Goal: Information Seeking & Learning: Check status

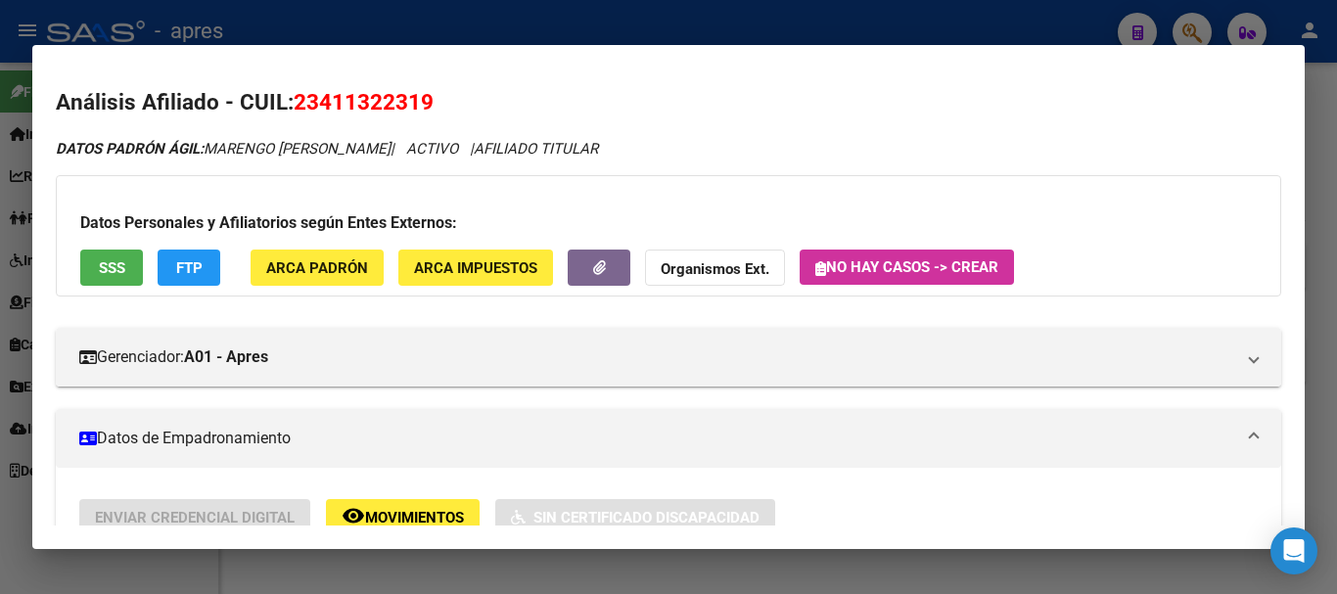
scroll to position [1713, 0]
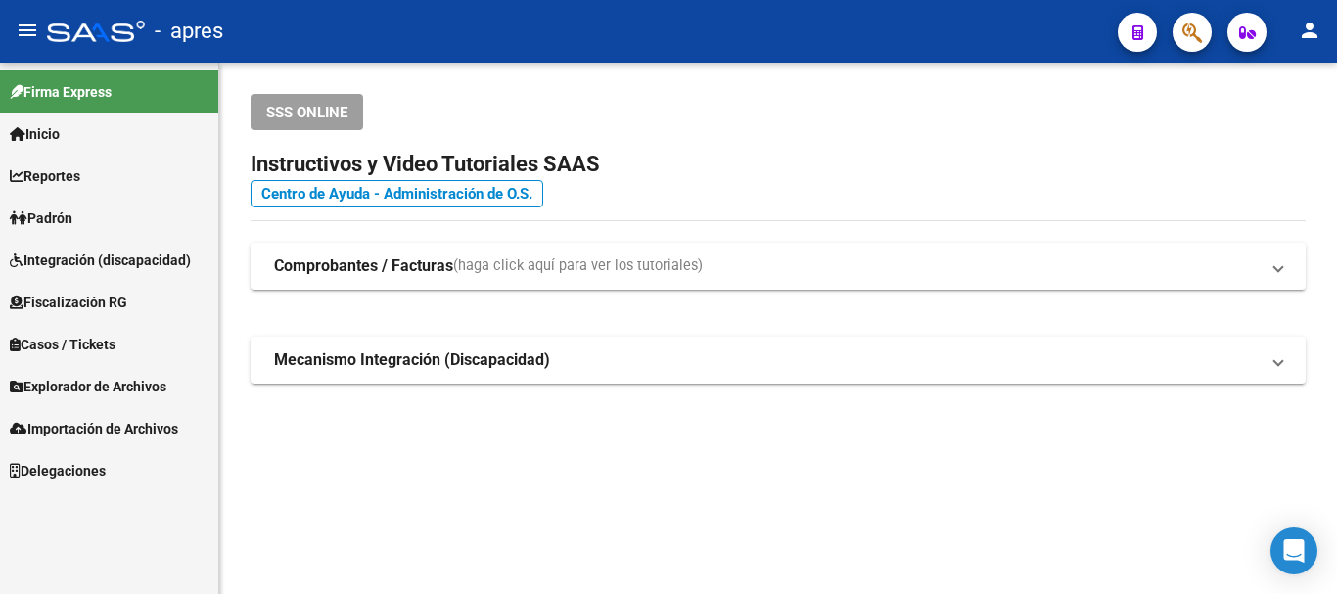
click at [1196, 17] on span "button" at bounding box center [1192, 33] width 20 height 40
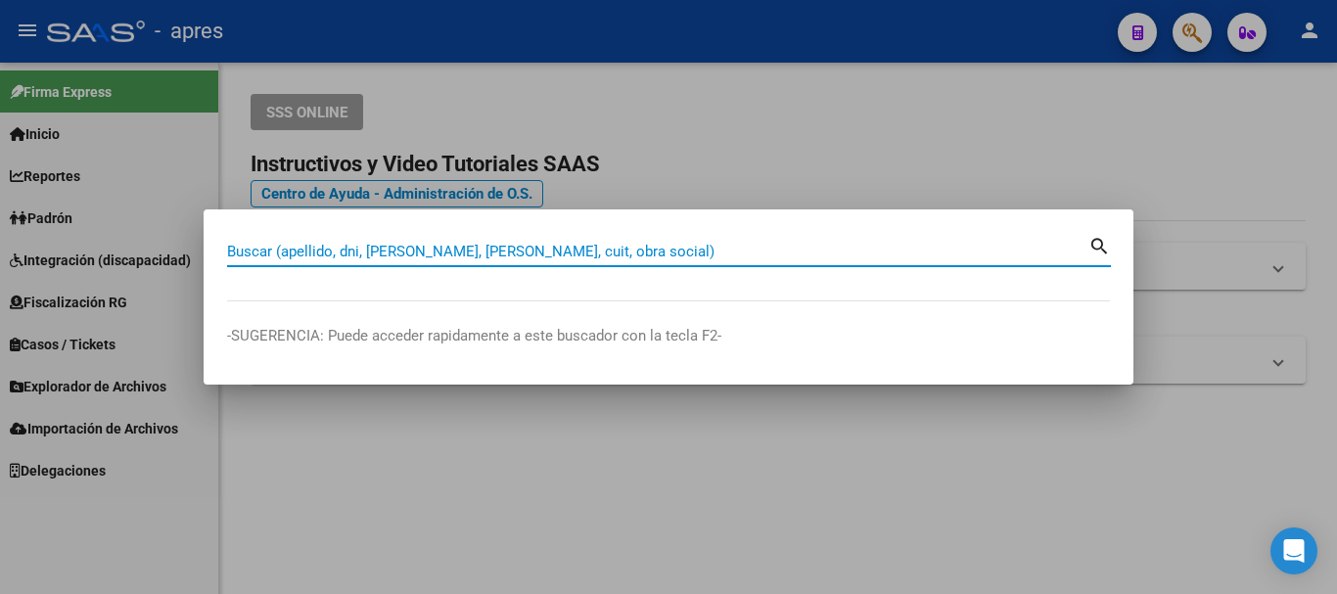
paste input "20209946123"
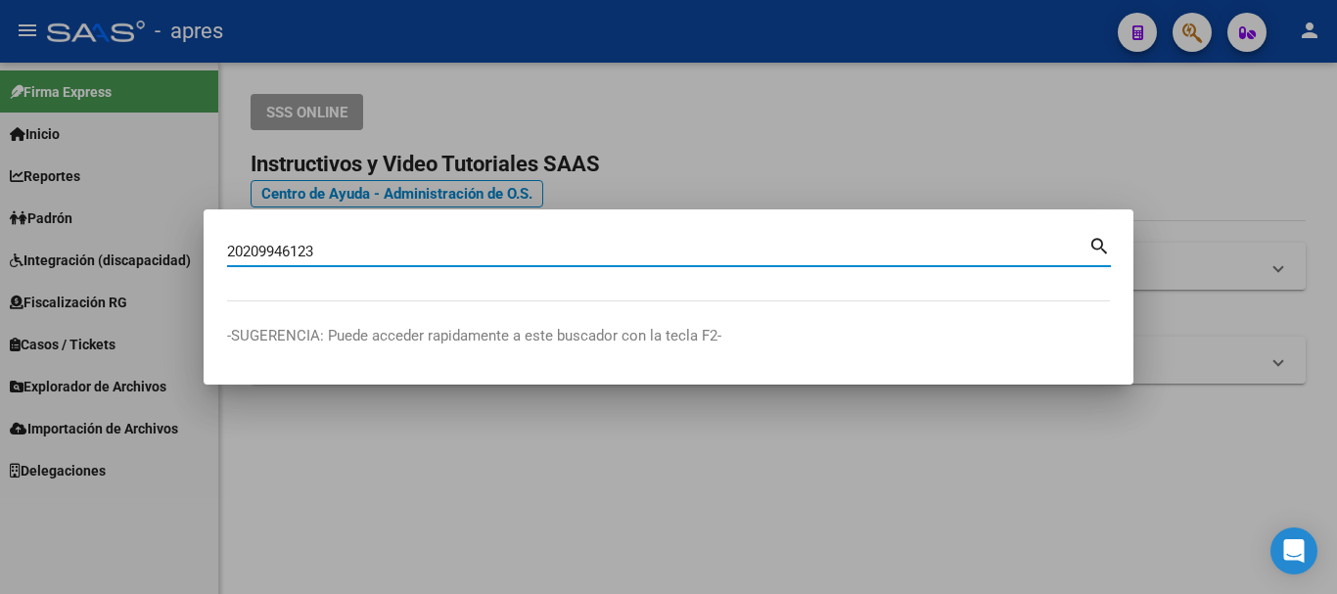
type input "20209946123"
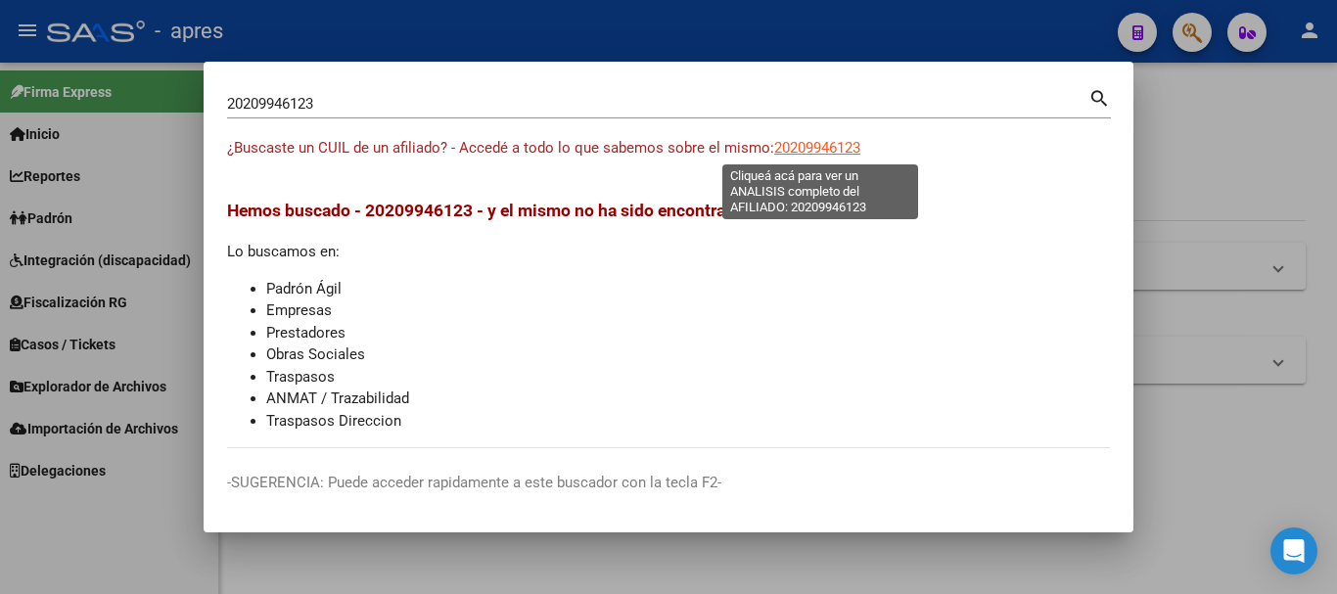
click at [830, 147] on span "20209946123" at bounding box center [817, 148] width 86 height 18
type textarea "20209946123"
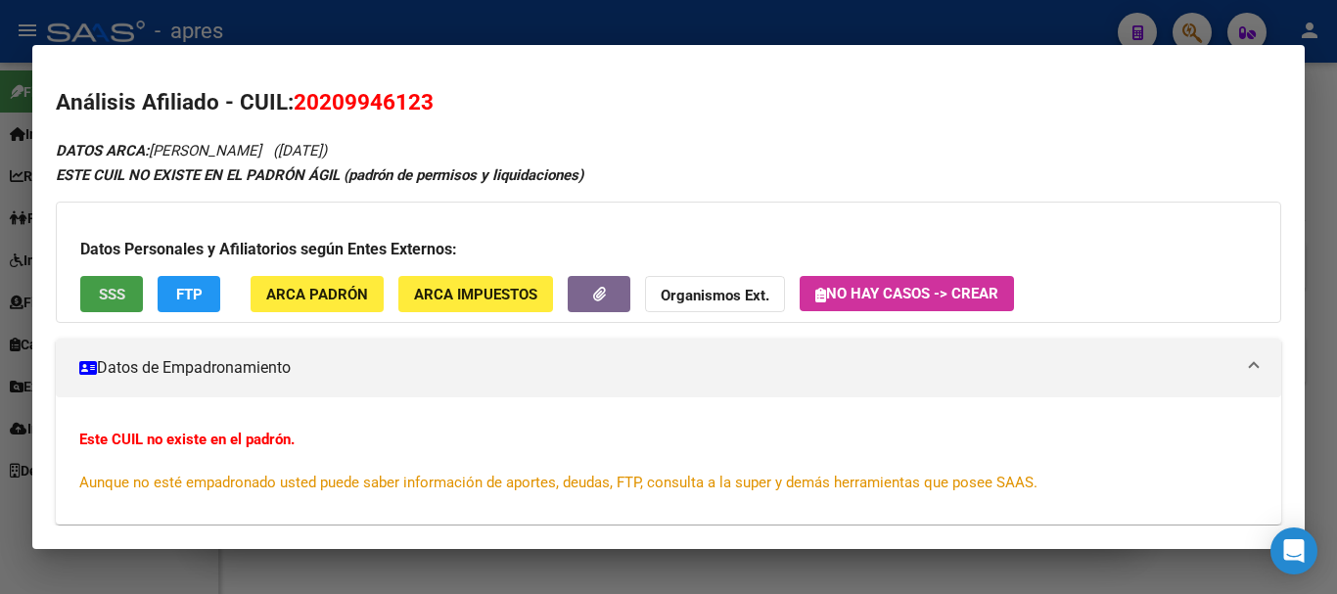
click at [83, 262] on div "Datos Personales y Afiliatorios según Entes Externos: SSS FTP ARCA Padrón ARCA …" at bounding box center [668, 262] width 1225 height 121
click at [91, 298] on button "SSS" at bounding box center [111, 294] width 63 height 36
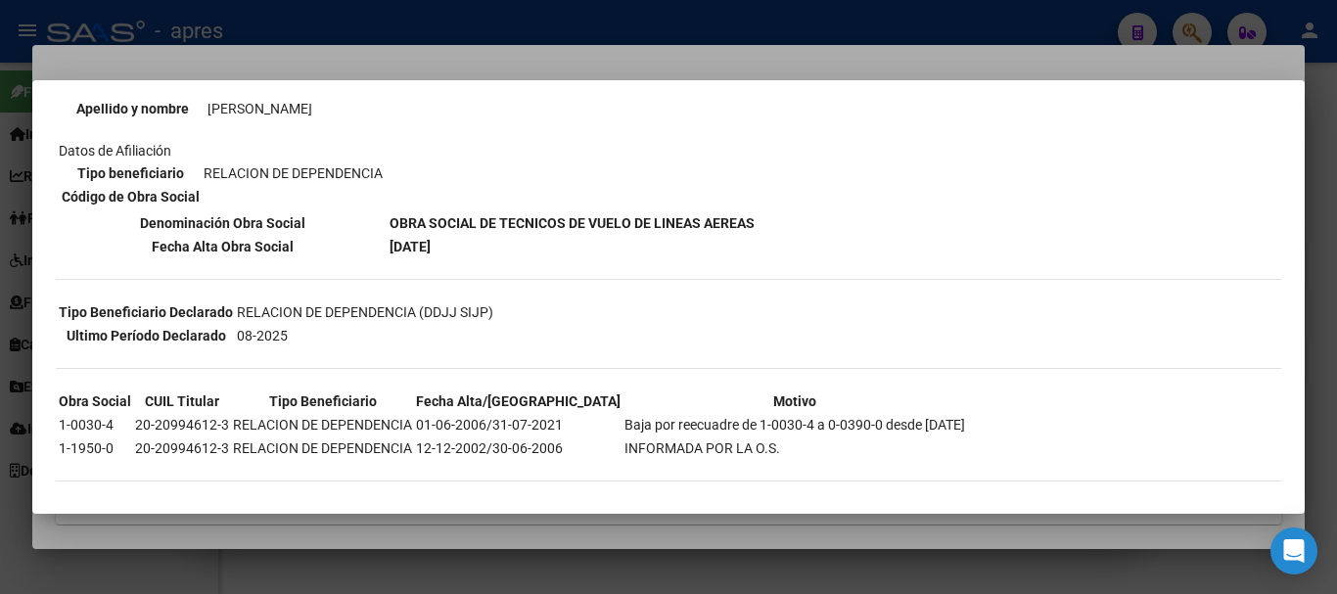
scroll to position [269, 0]
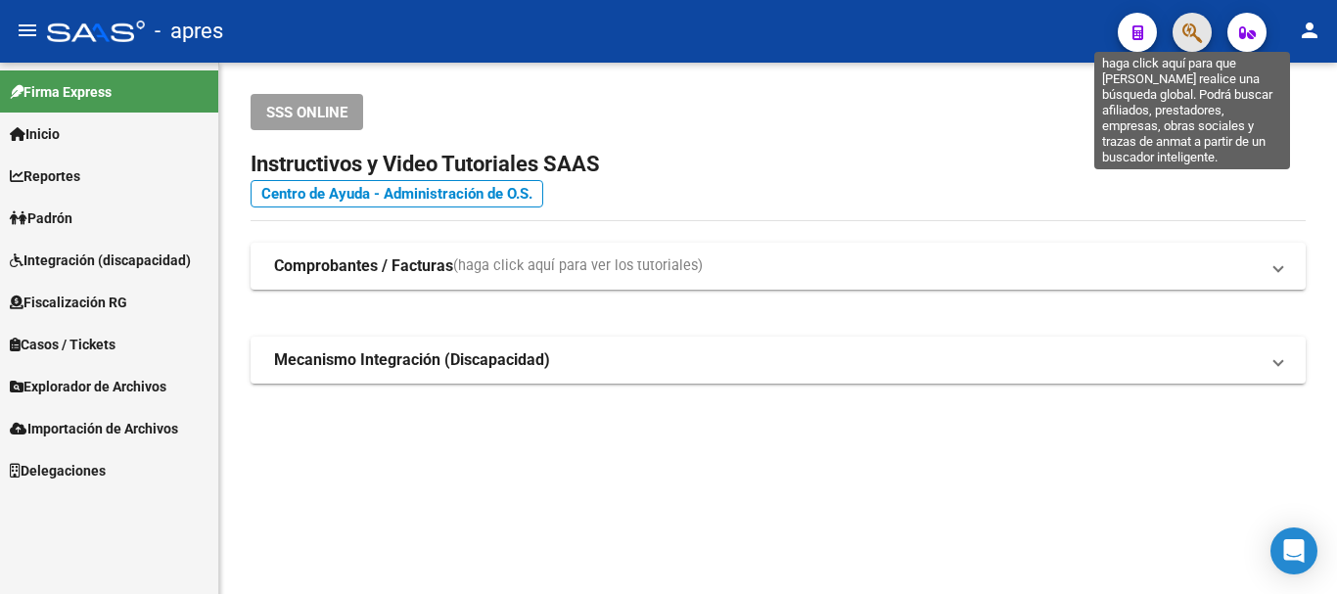
click at [1186, 30] on icon "button" at bounding box center [1192, 33] width 20 height 23
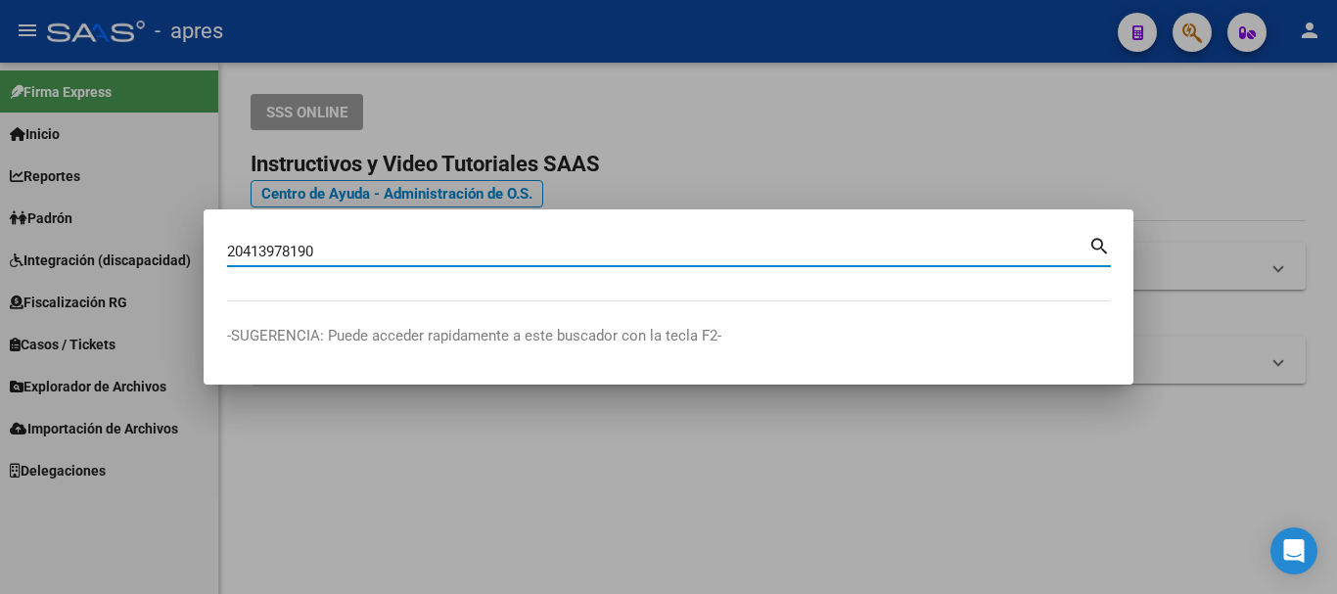
type input "20413978190"
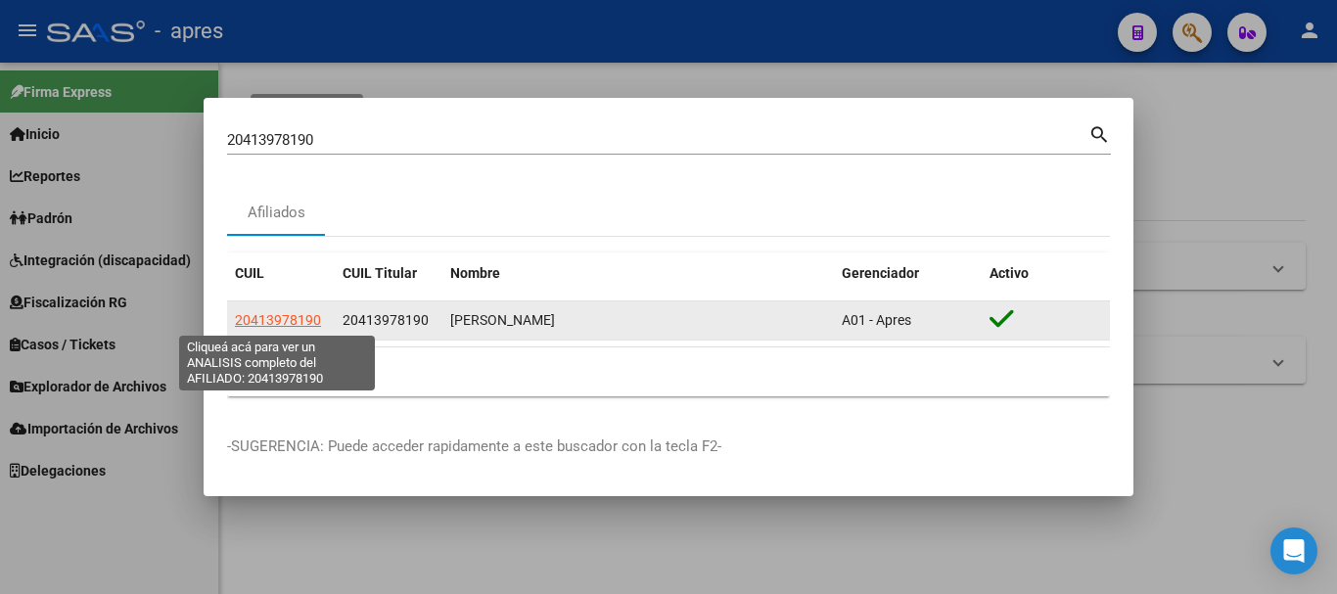
click at [278, 315] on span "20413978190" at bounding box center [278, 320] width 86 height 16
type textarea "20413978190"
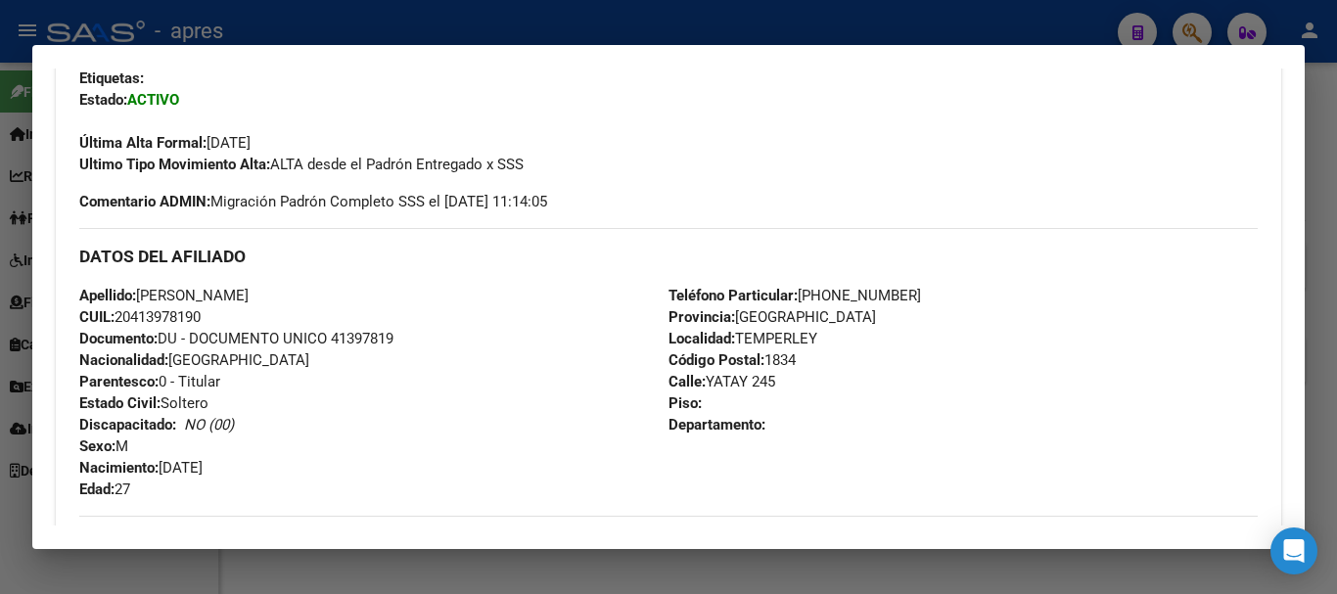
scroll to position [1028, 0]
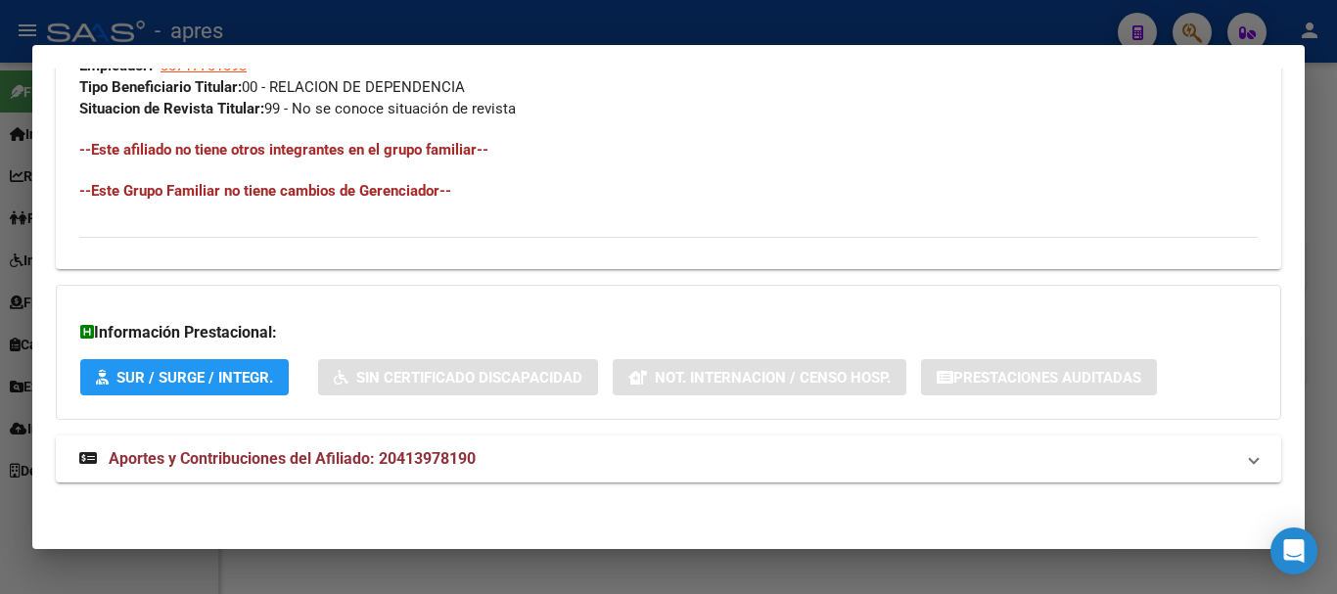
click at [590, 457] on mat-panel-title "Aportes y Contribuciones del Afiliado: 20413978190" at bounding box center [656, 458] width 1155 height 23
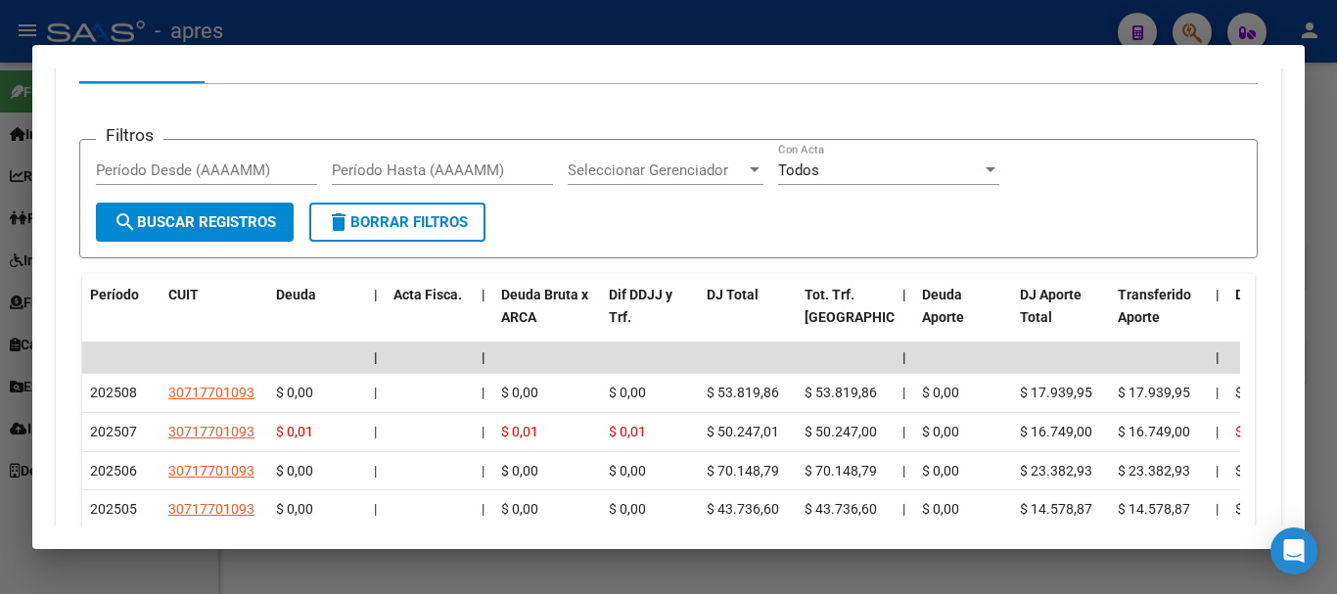
scroll to position [1813, 0]
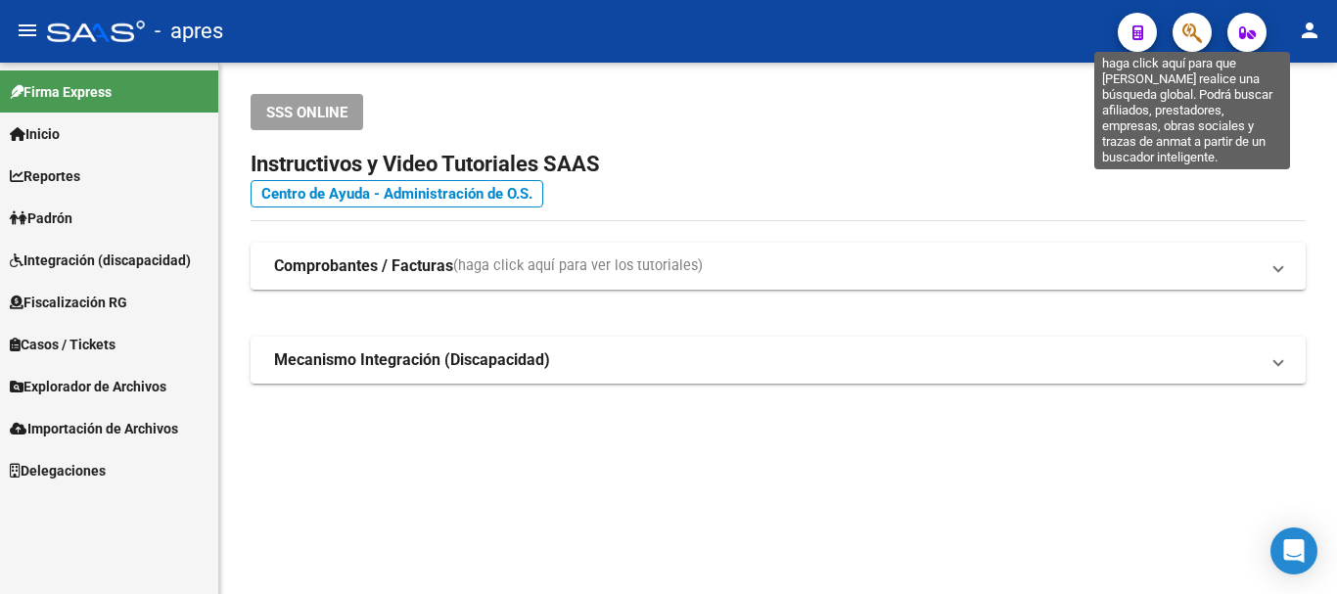
click at [1191, 40] on icon "button" at bounding box center [1192, 33] width 20 height 23
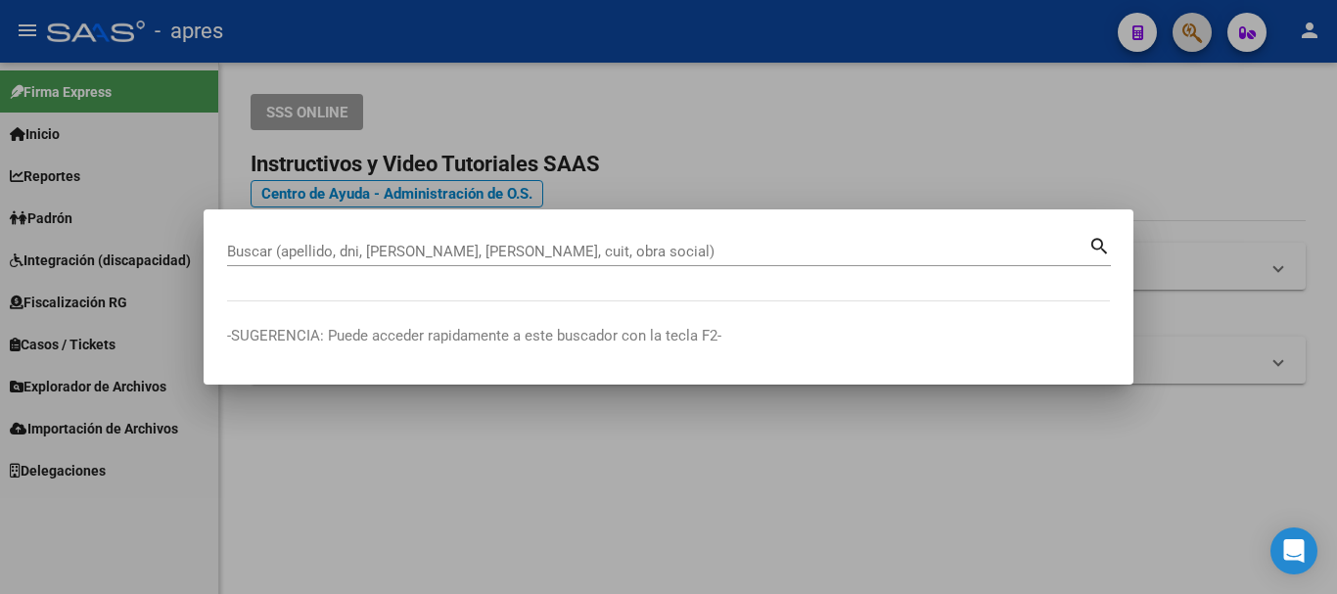
paste input "27464989167"
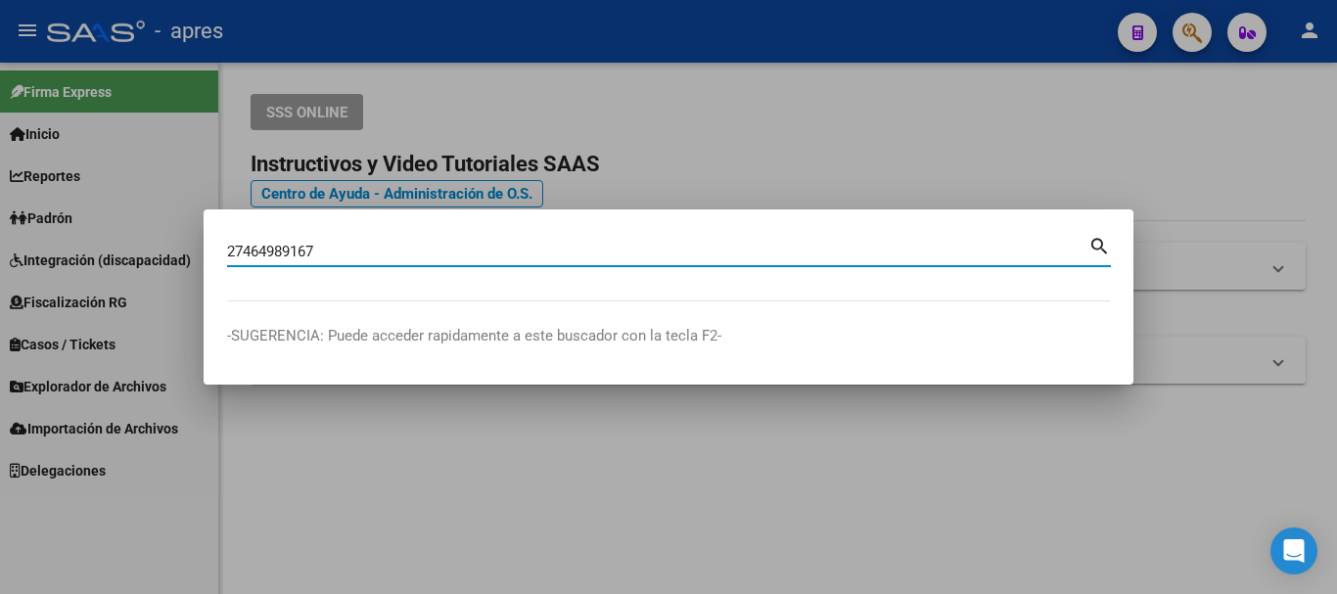
type input "27464989167"
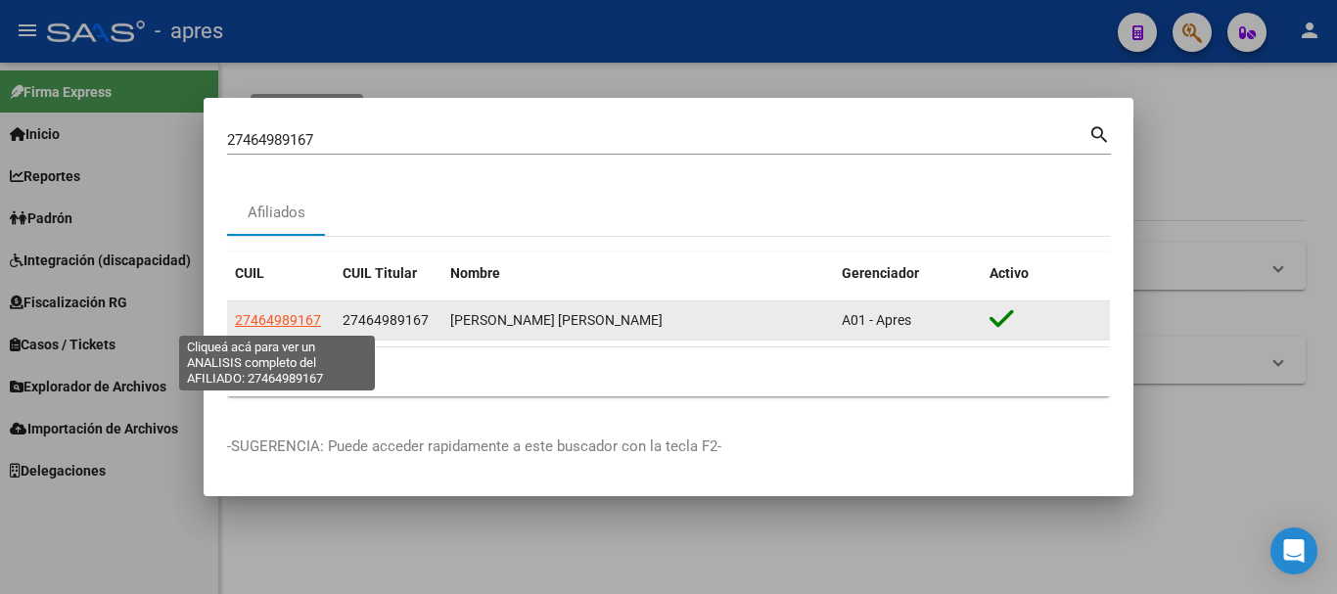
click at [297, 316] on span "27464989167" at bounding box center [278, 320] width 86 height 16
type textarea "27464989167"
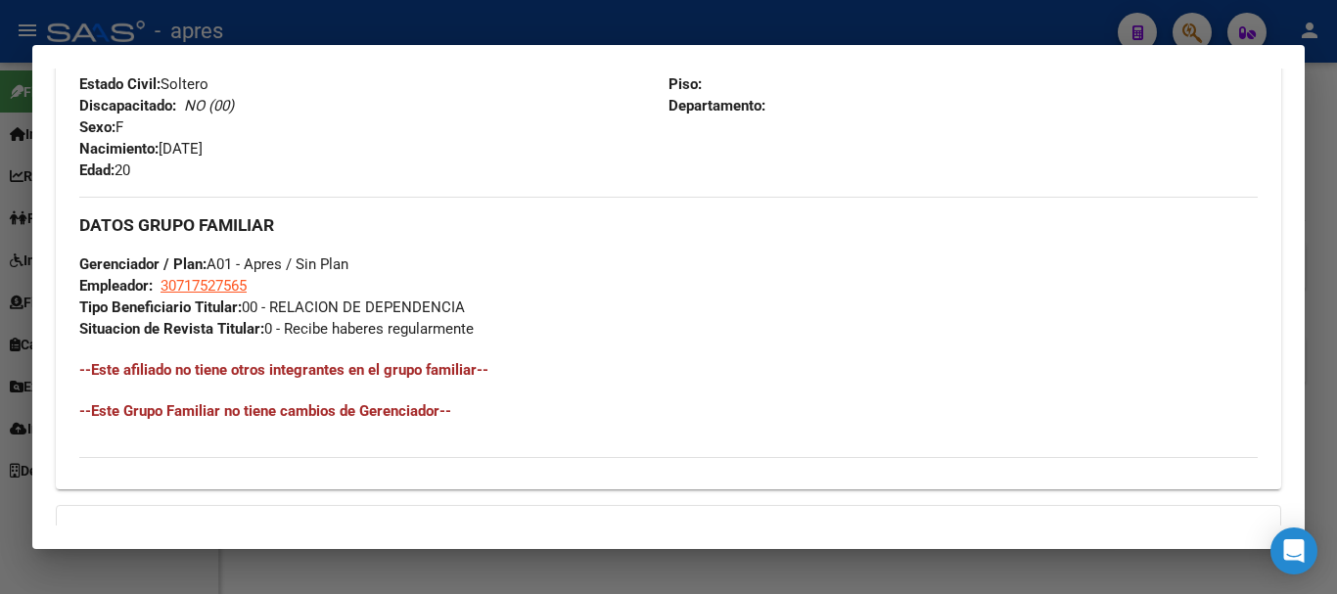
scroll to position [1028, 0]
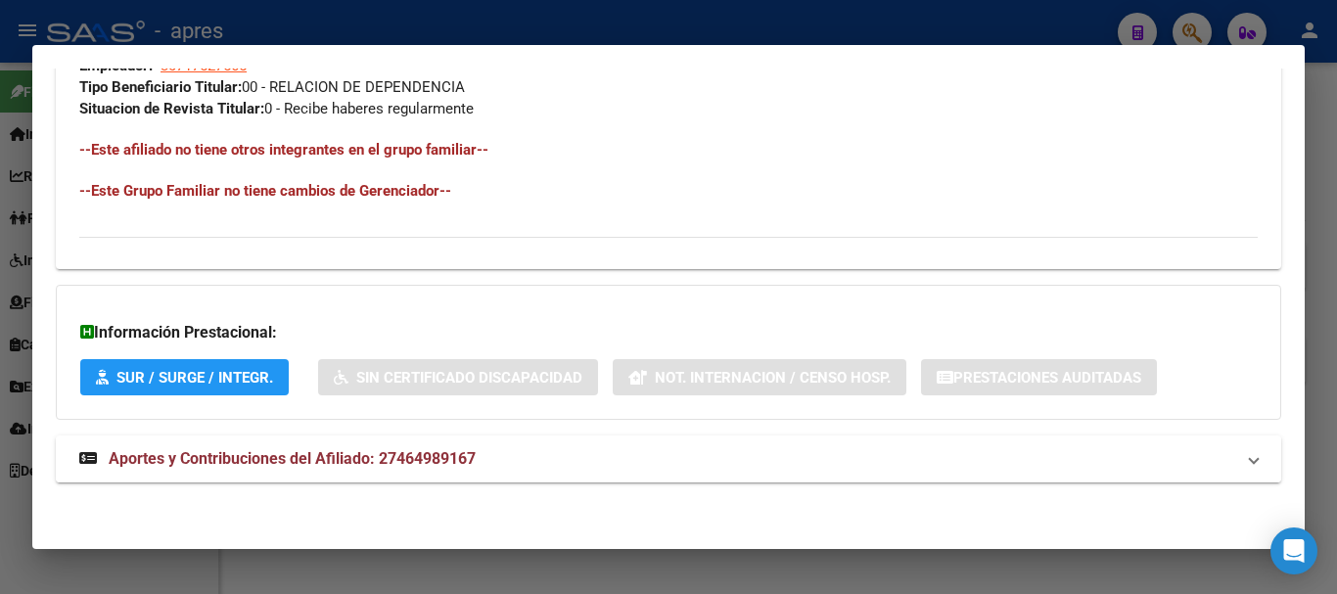
click at [453, 475] on mat-expansion-panel-header "Aportes y Contribuciones del Afiliado: 27464989167" at bounding box center [668, 458] width 1225 height 47
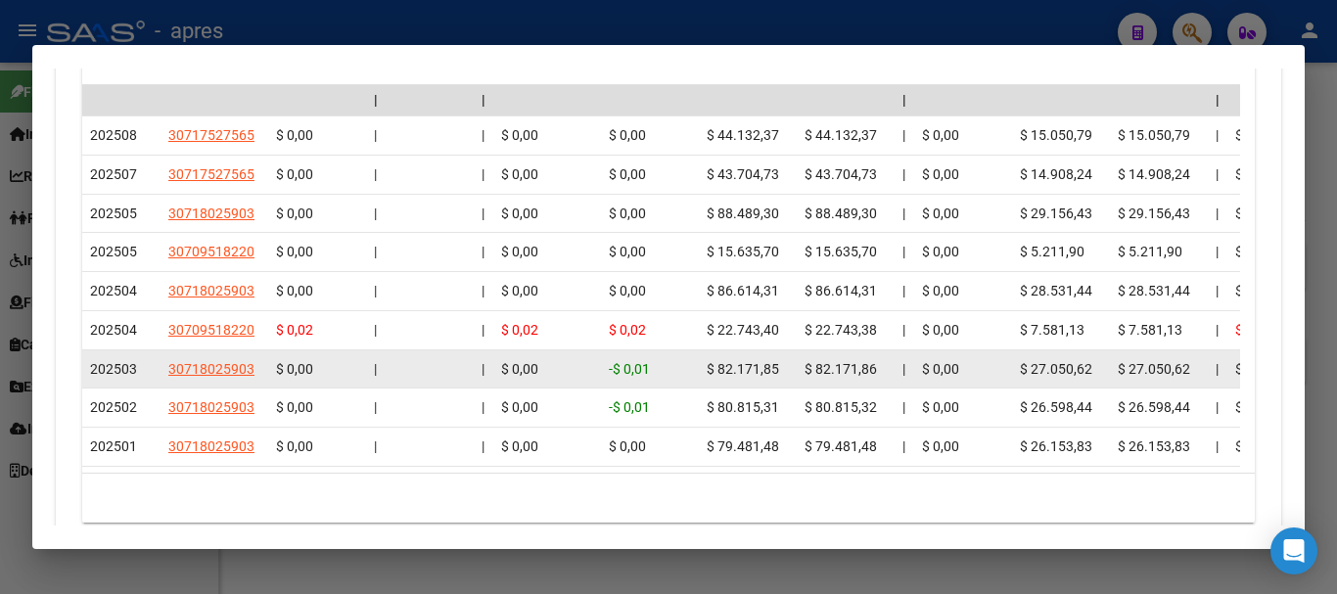
scroll to position [1813, 0]
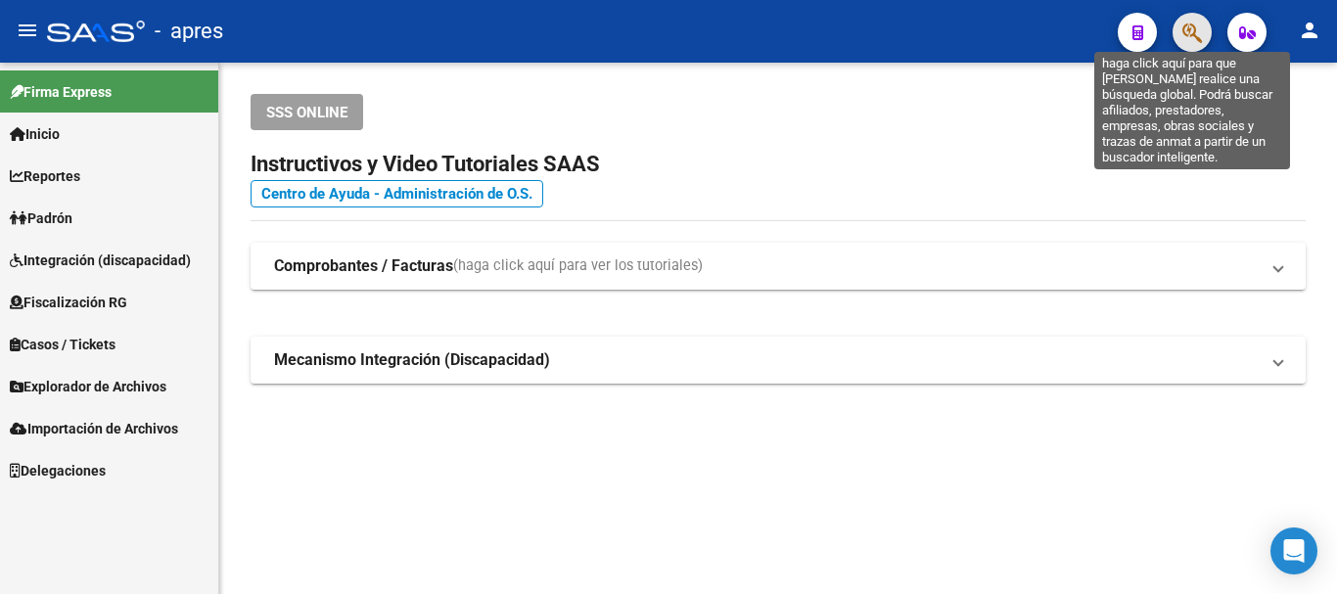
click at [1193, 33] on icon "button" at bounding box center [1192, 33] width 20 height 23
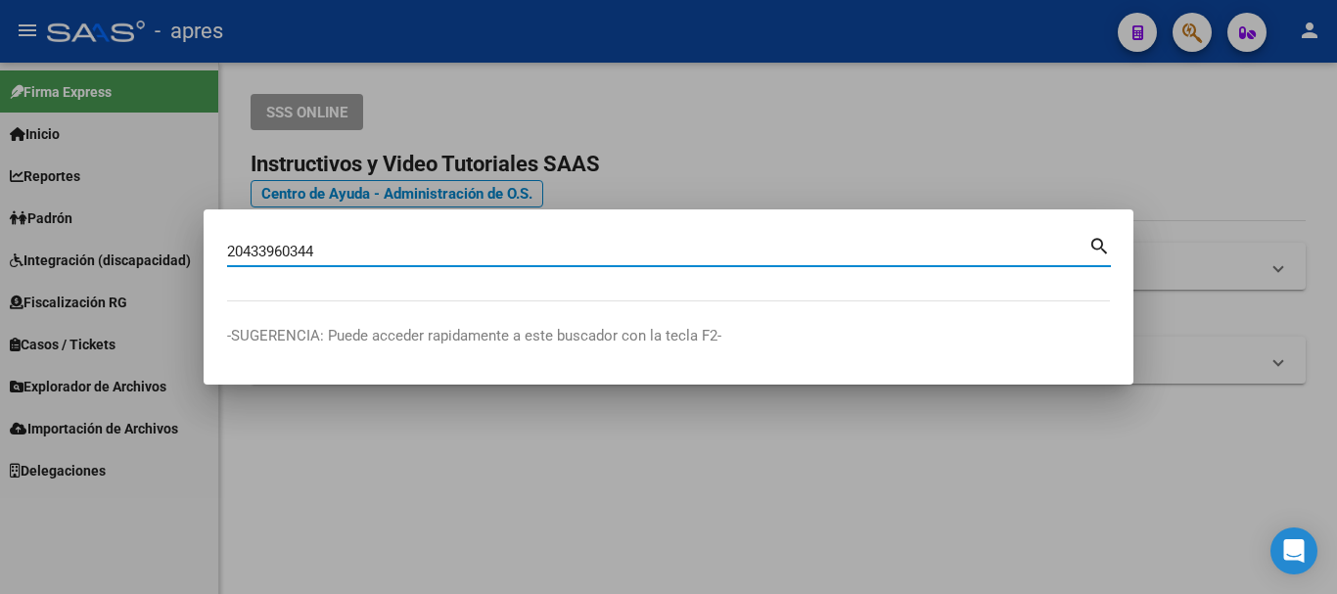
type input "20433960344"
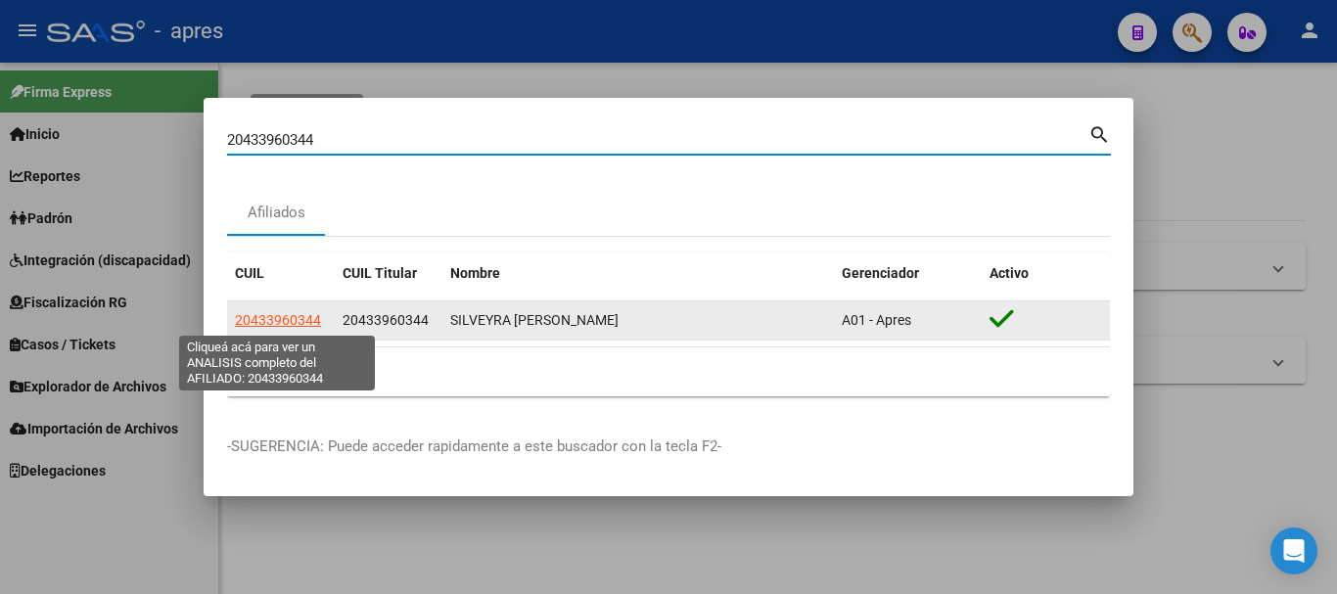
click at [293, 320] on span "20433960344" at bounding box center [278, 320] width 86 height 16
type textarea "20433960344"
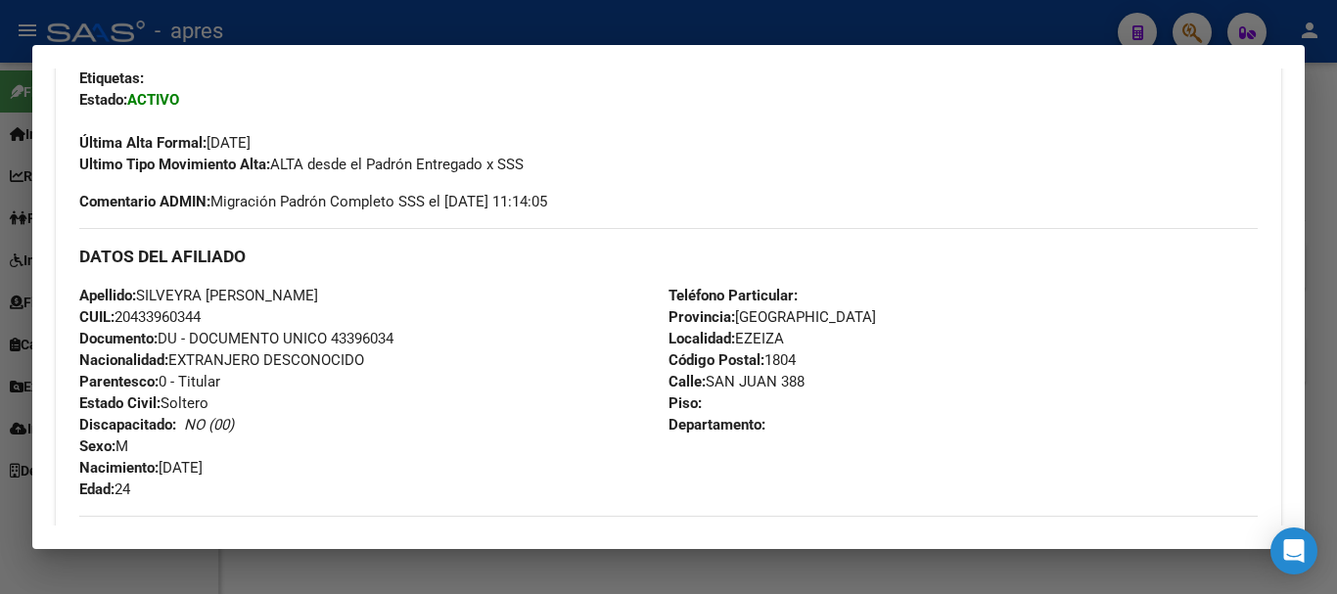
scroll to position [1028, 0]
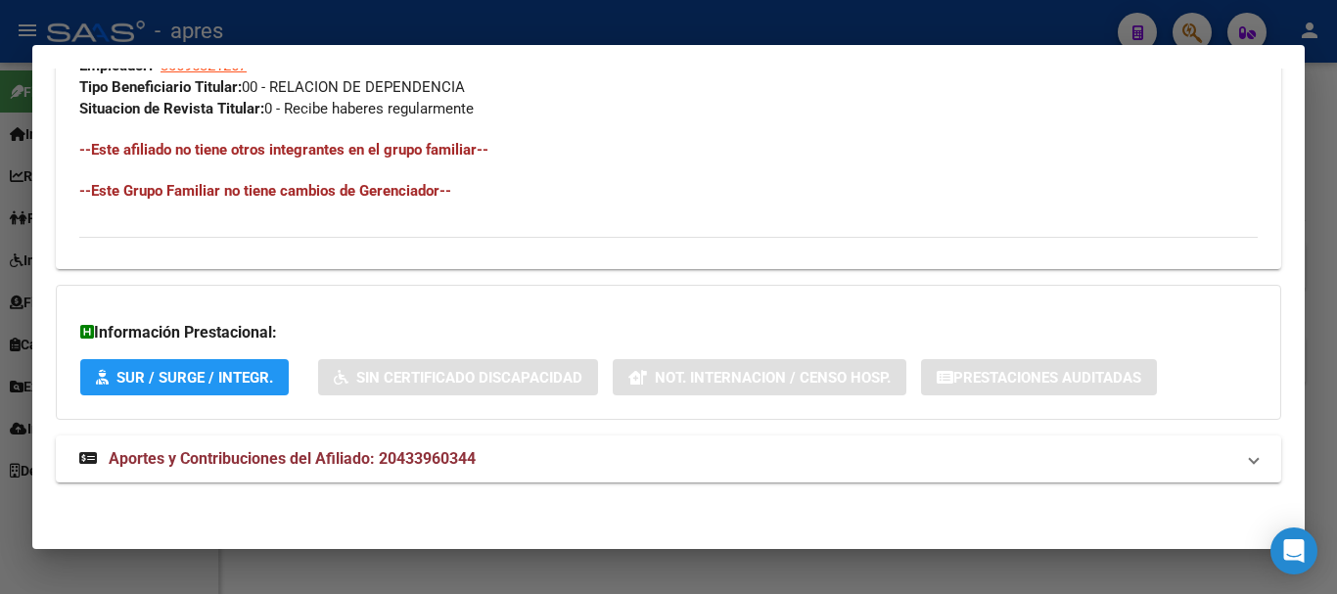
click at [776, 478] on mat-expansion-panel-header "Aportes y Contribuciones del Afiliado: 20433960344" at bounding box center [668, 458] width 1225 height 47
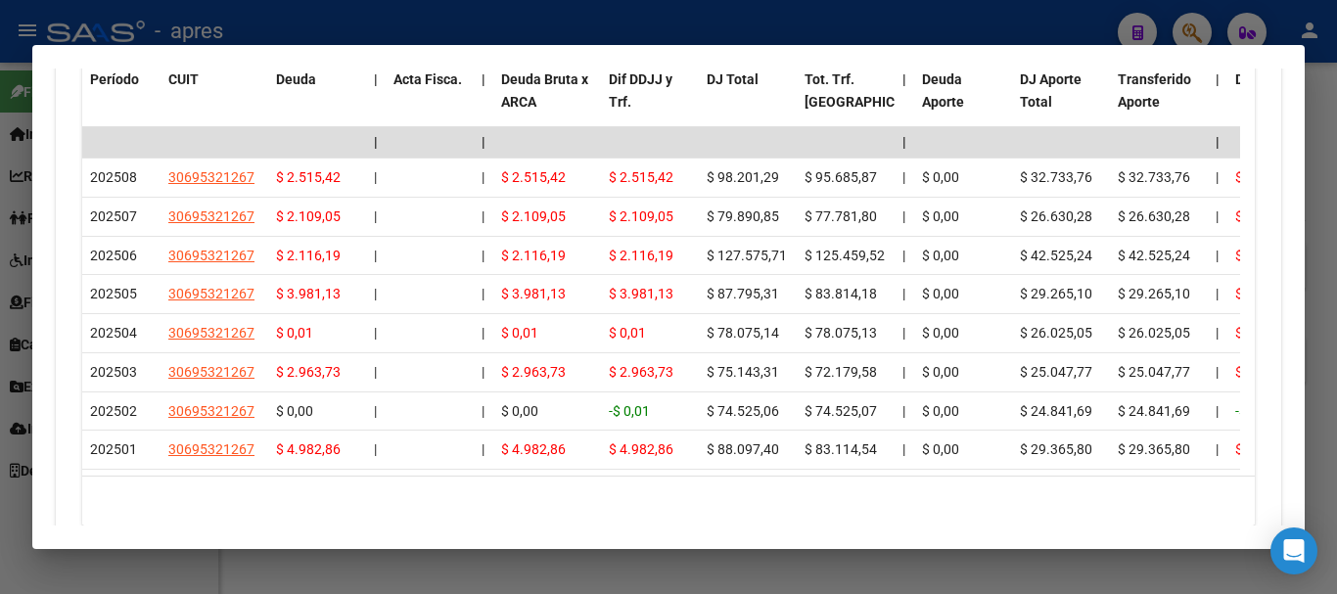
scroll to position [1811, 0]
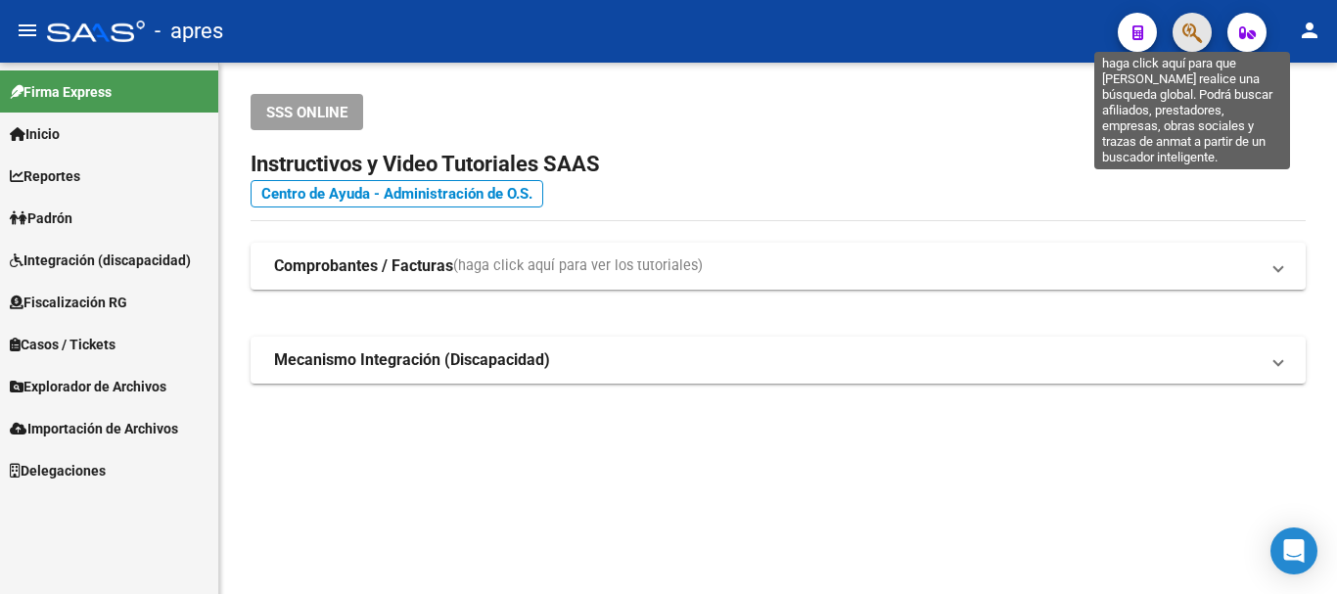
click at [1199, 36] on icon "button" at bounding box center [1192, 33] width 20 height 23
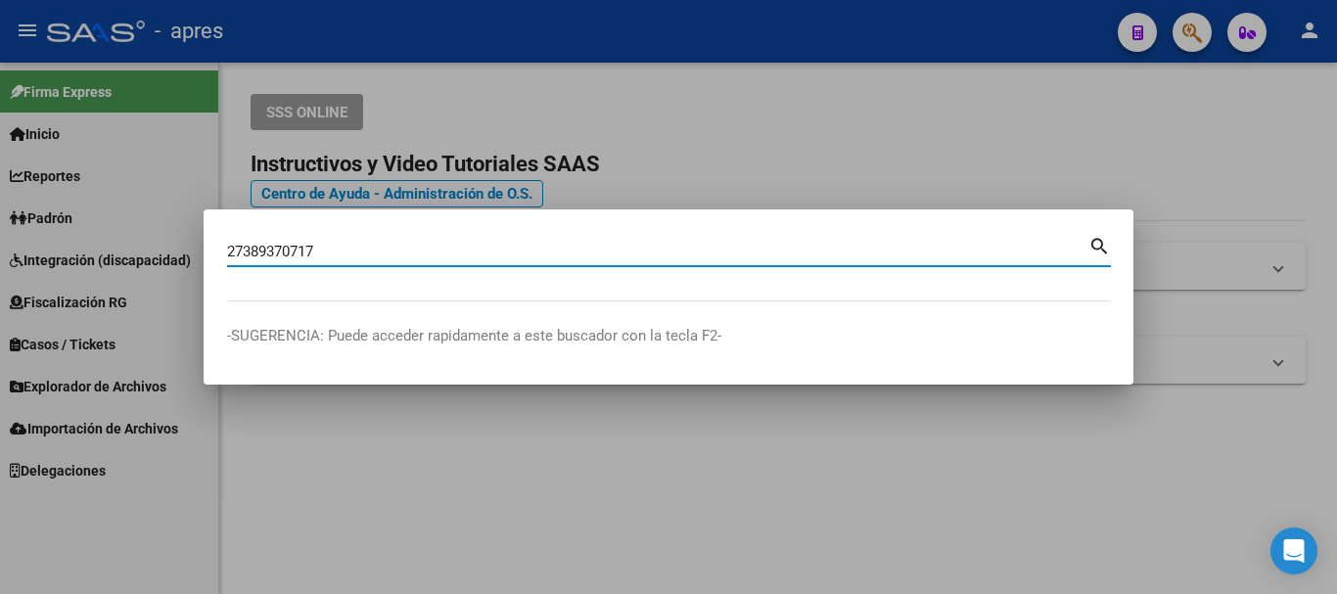
type input "27389370717"
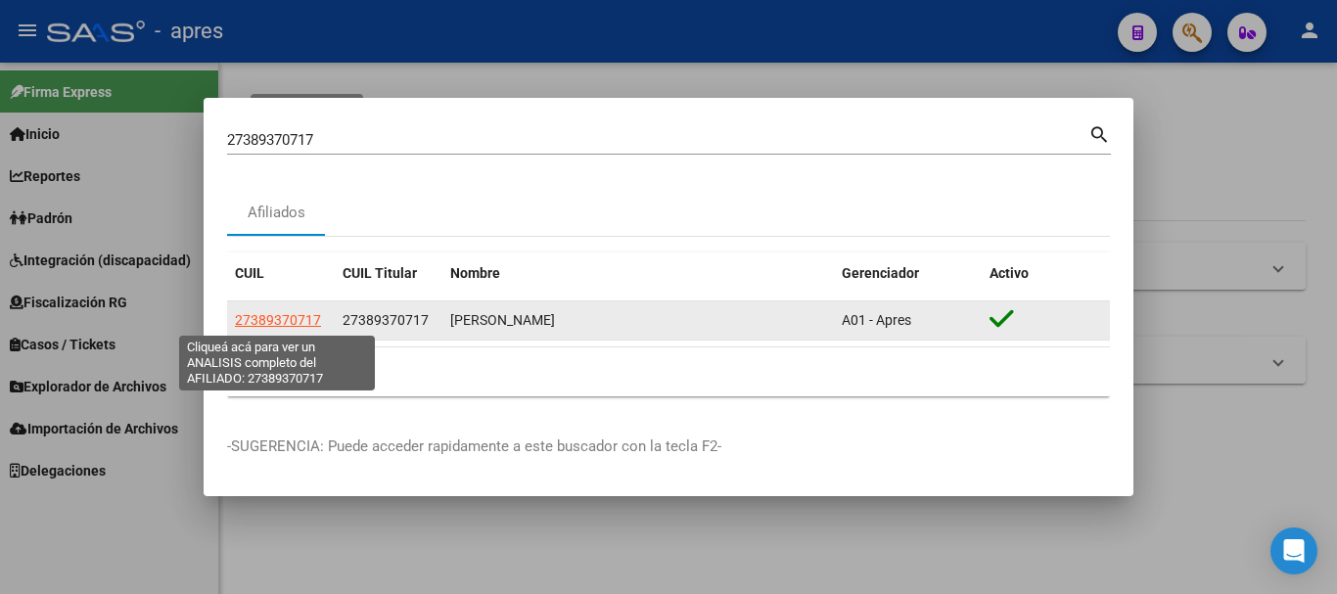
click at [281, 317] on span "27389370717" at bounding box center [278, 320] width 86 height 16
type textarea "27389370717"
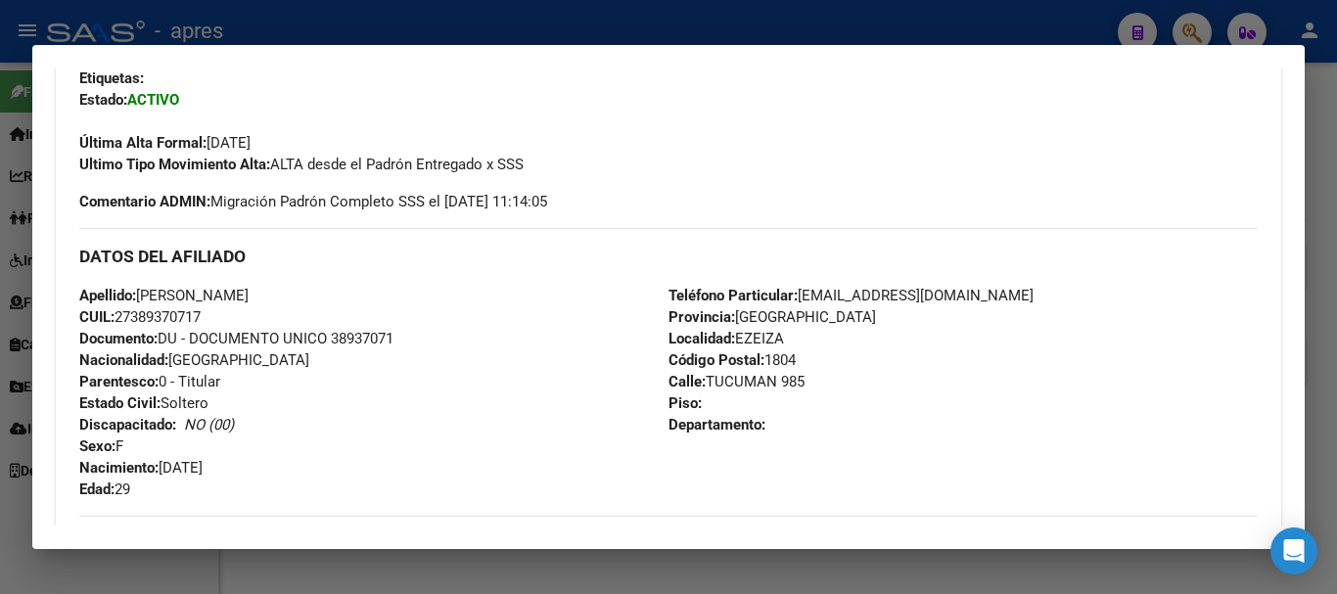
scroll to position [1028, 0]
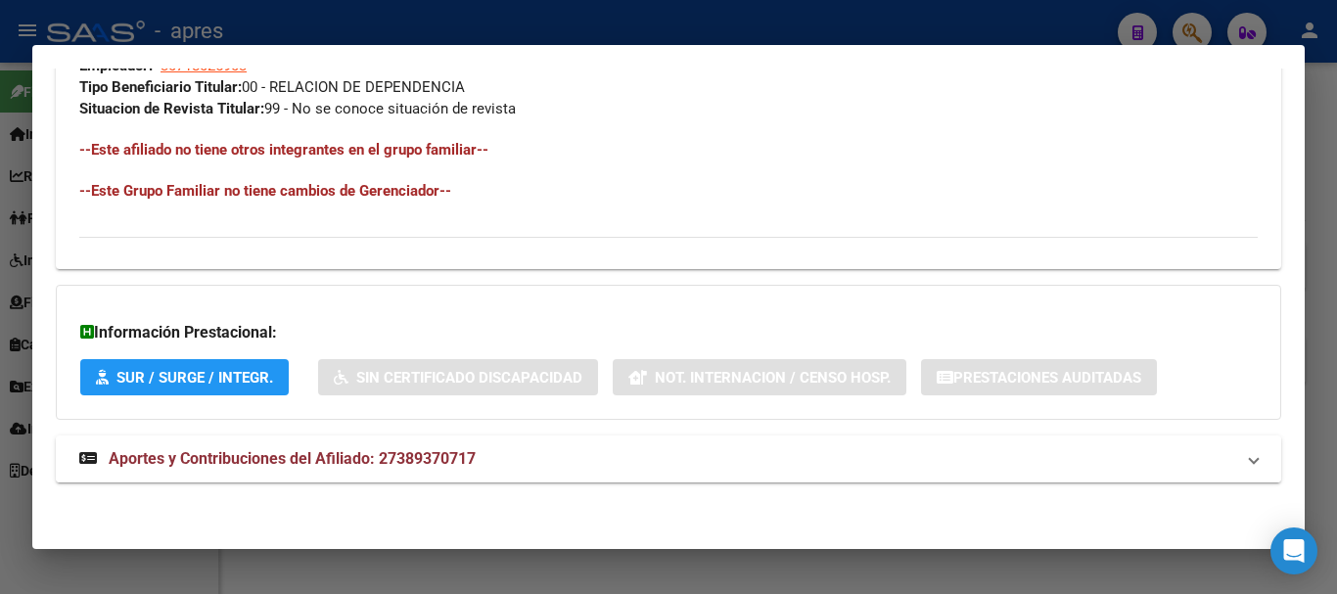
click at [583, 471] on mat-expansion-panel-header "Aportes y Contribuciones del Afiliado: 27389370717" at bounding box center [668, 458] width 1225 height 47
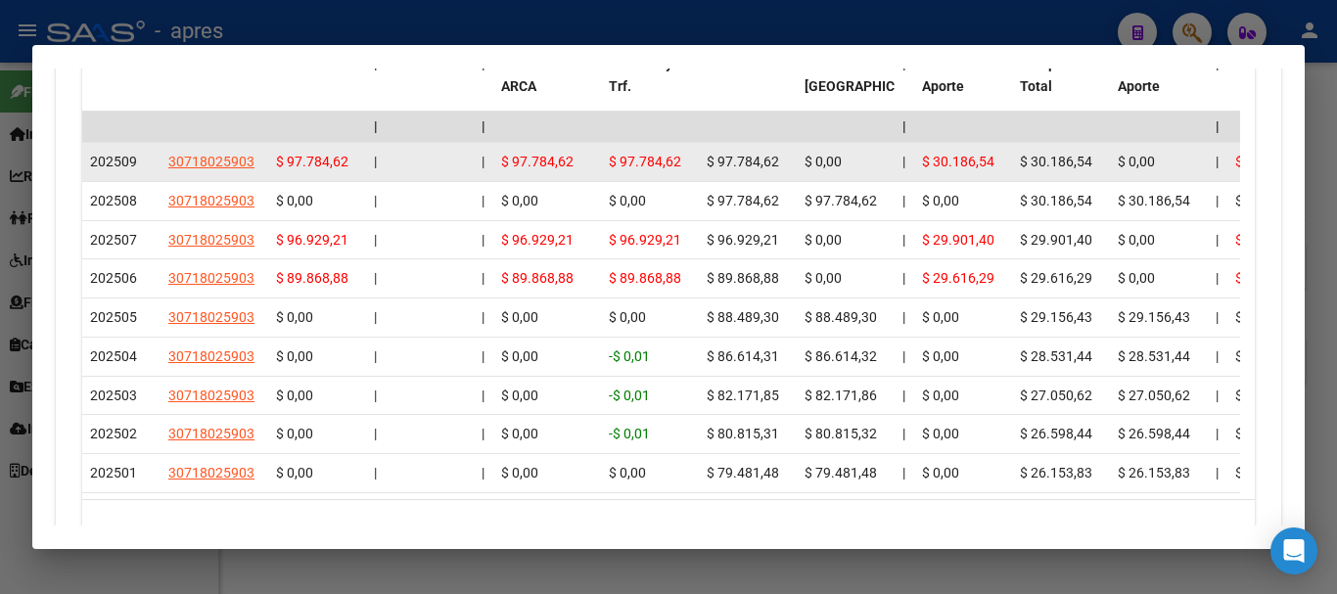
scroll to position [1845, 0]
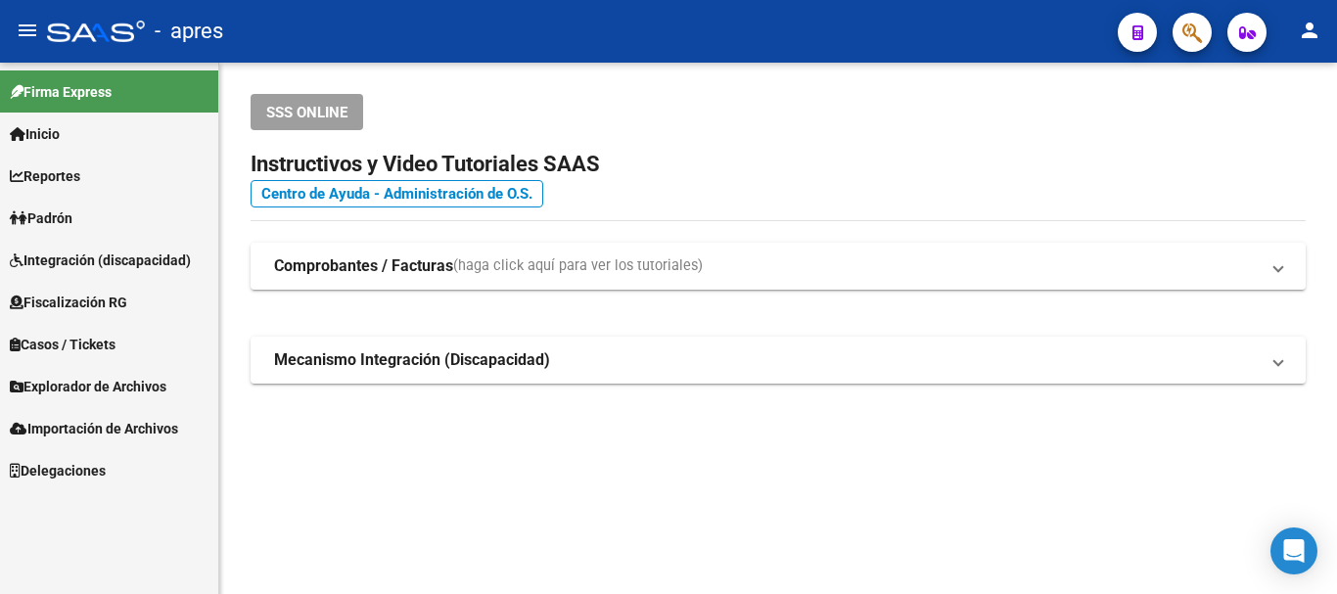
click at [1186, 30] on icon "button" at bounding box center [1192, 33] width 20 height 23
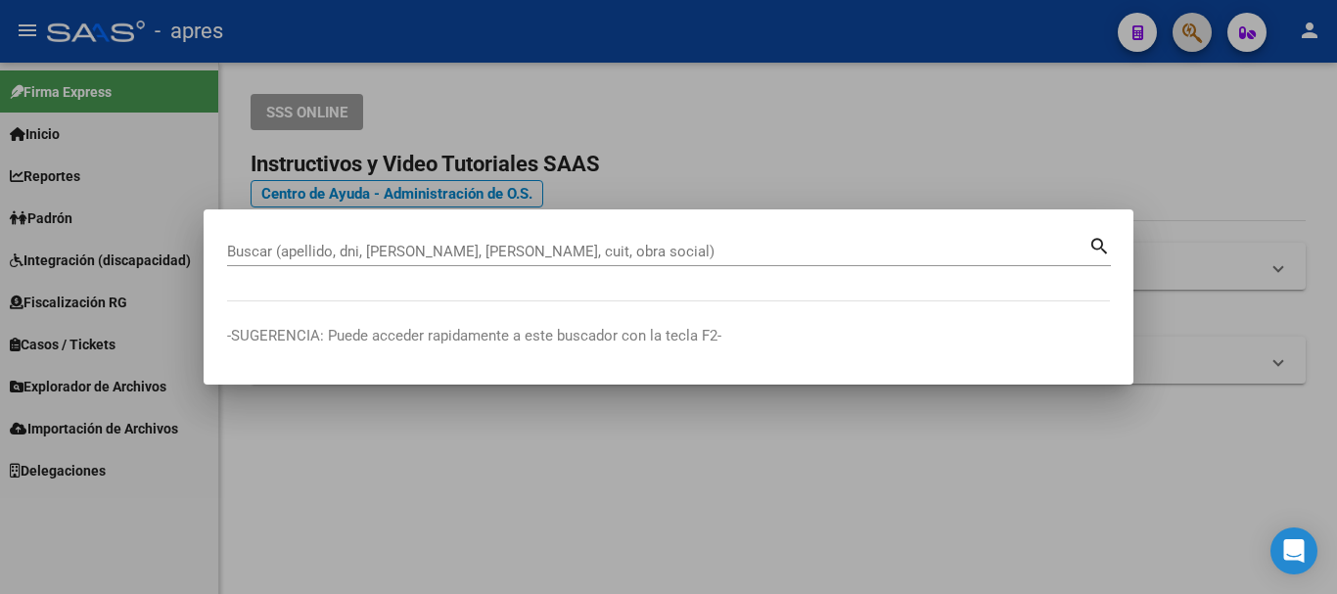
paste input "27428399310"
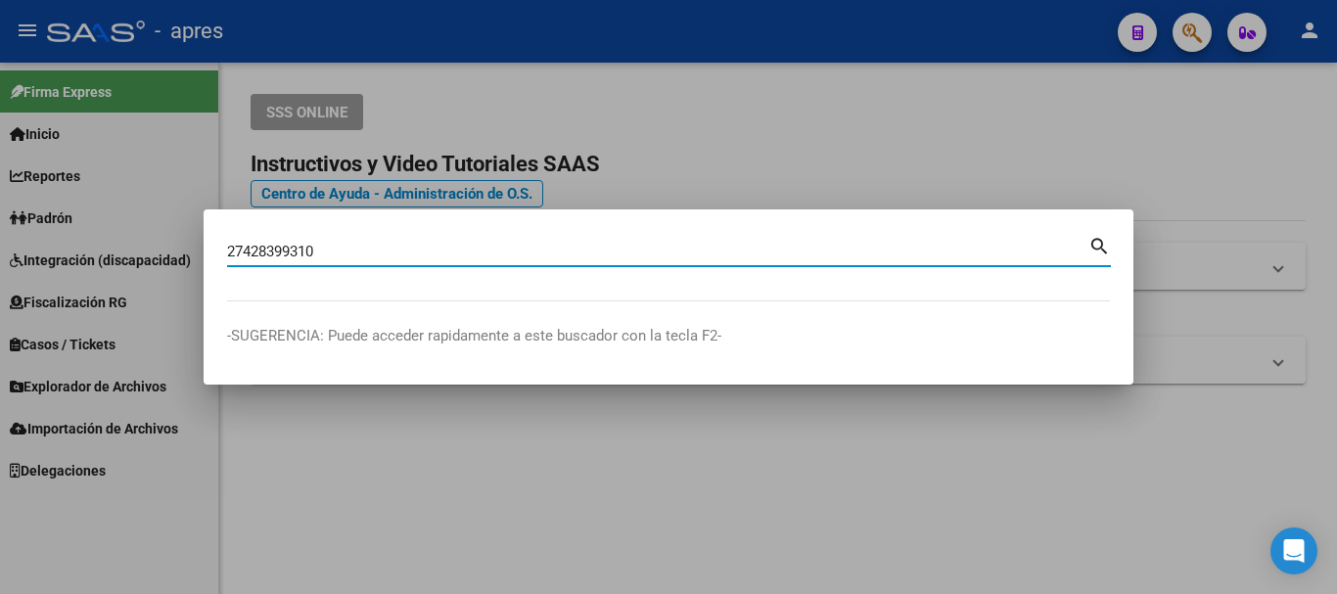
type input "27428399310"
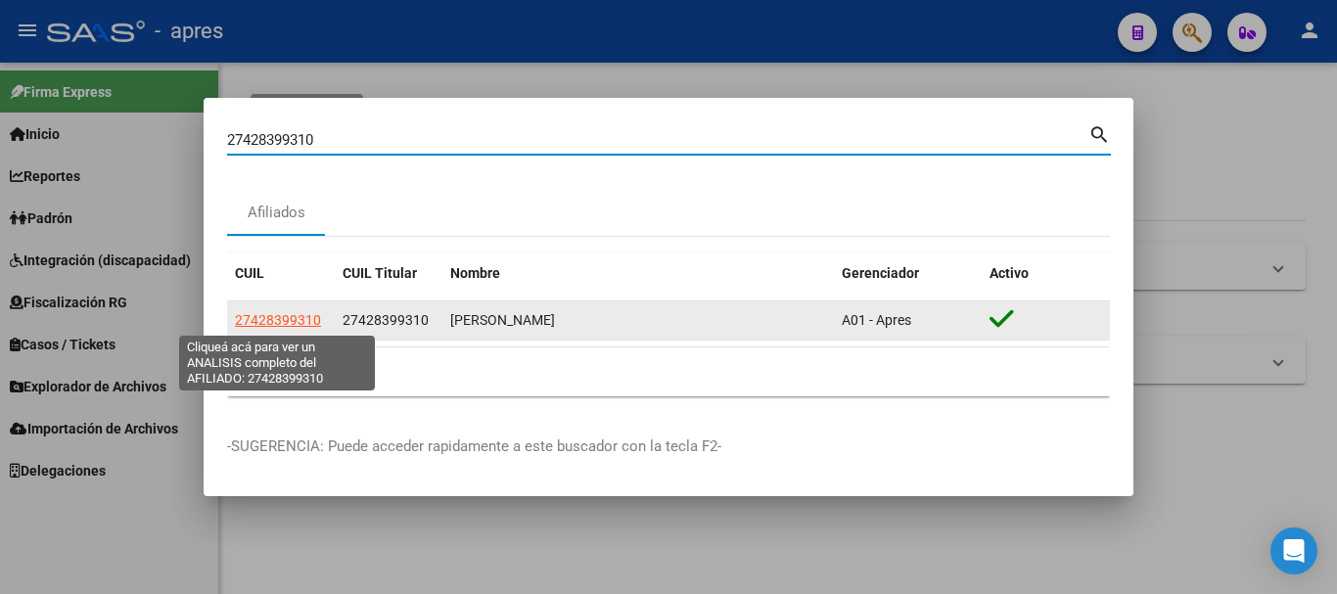
click at [305, 315] on span "27428399310" at bounding box center [278, 320] width 86 height 16
type textarea "27428399310"
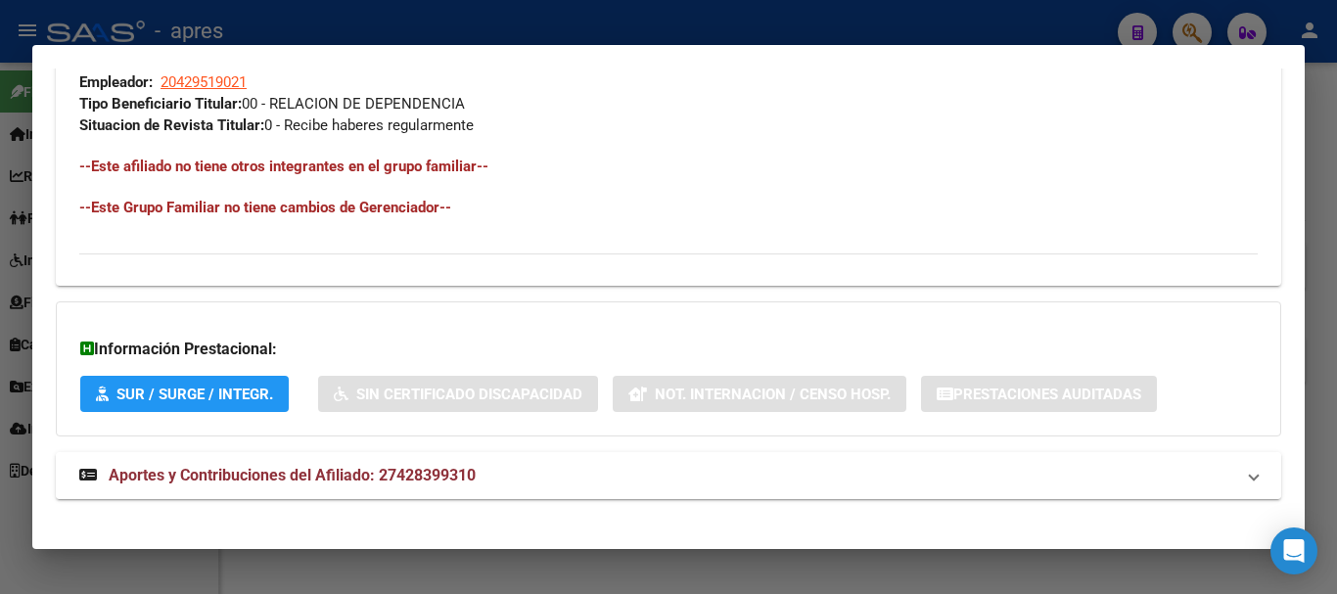
scroll to position [1028, 0]
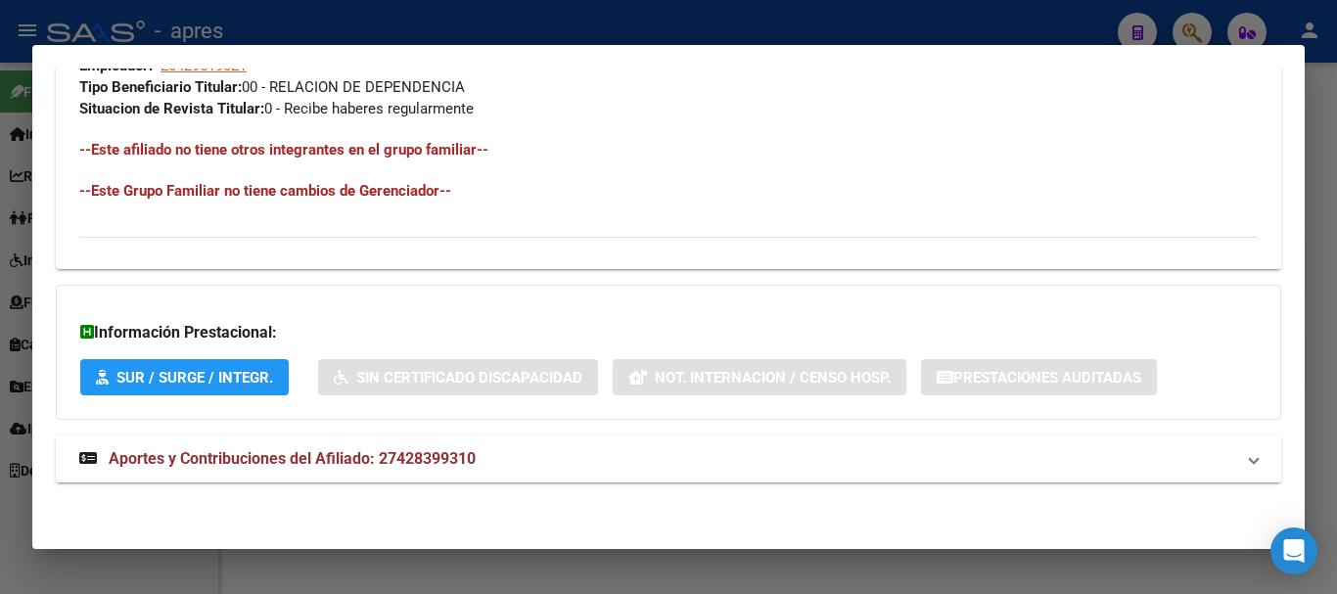
click at [752, 449] on mat-panel-title "Aportes y Contribuciones del Afiliado: 27428399310" at bounding box center [656, 458] width 1155 height 23
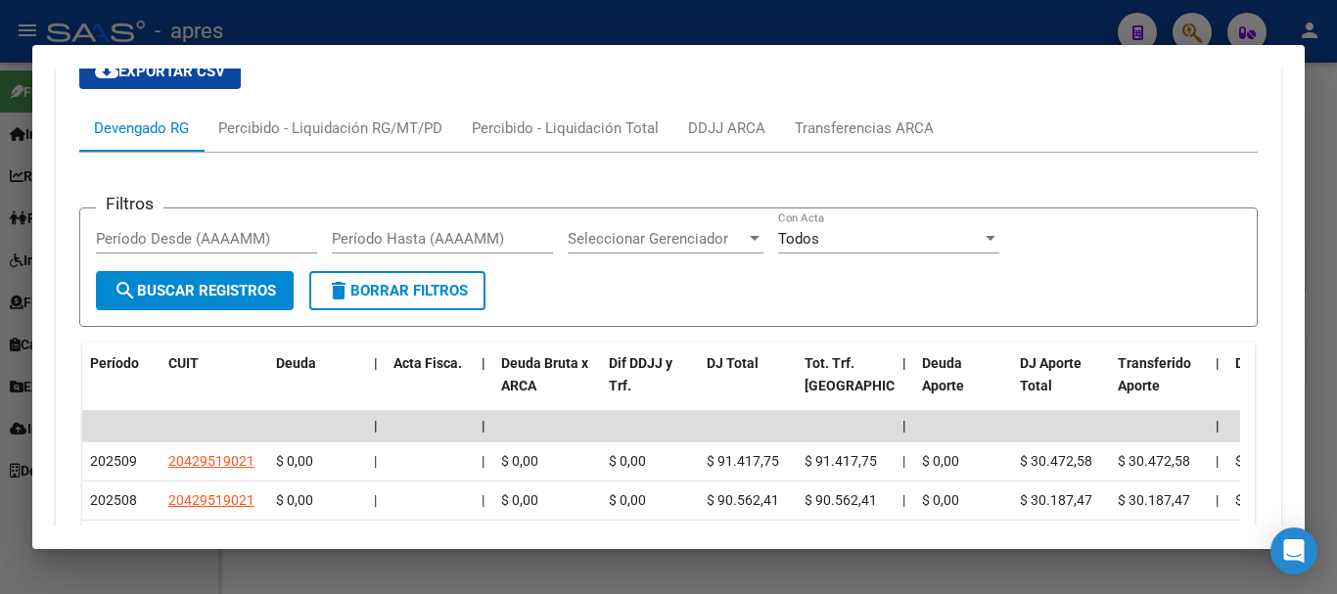
scroll to position [1715, 0]
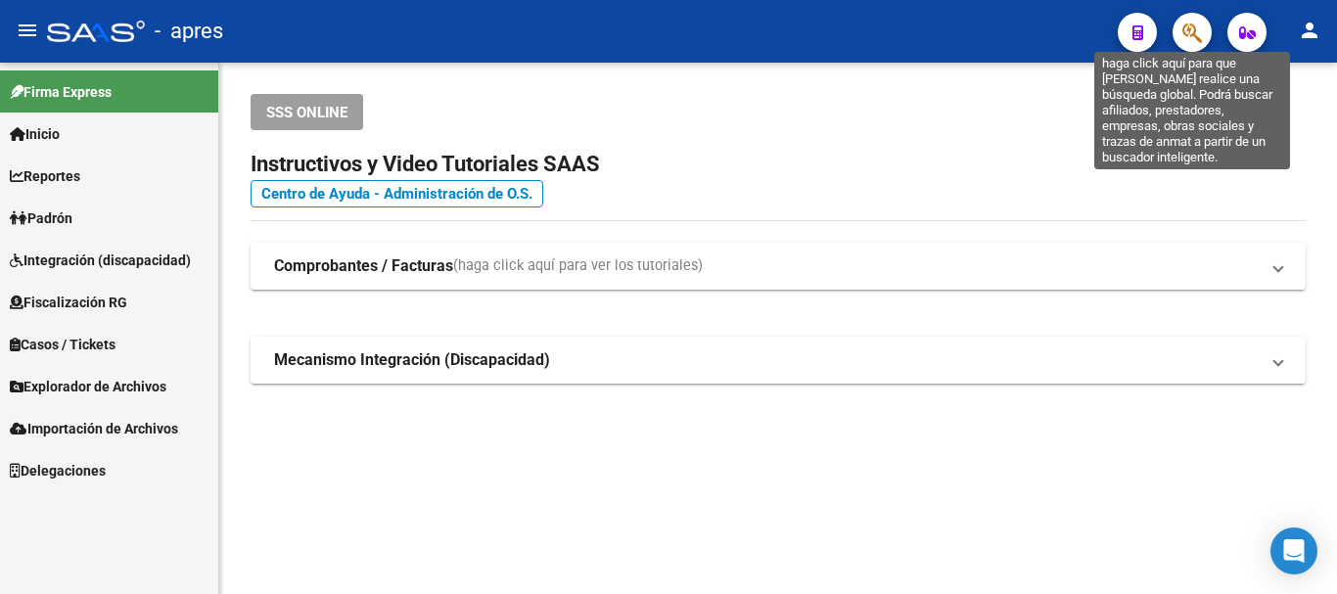
click at [1195, 34] on icon "button" at bounding box center [1192, 33] width 20 height 23
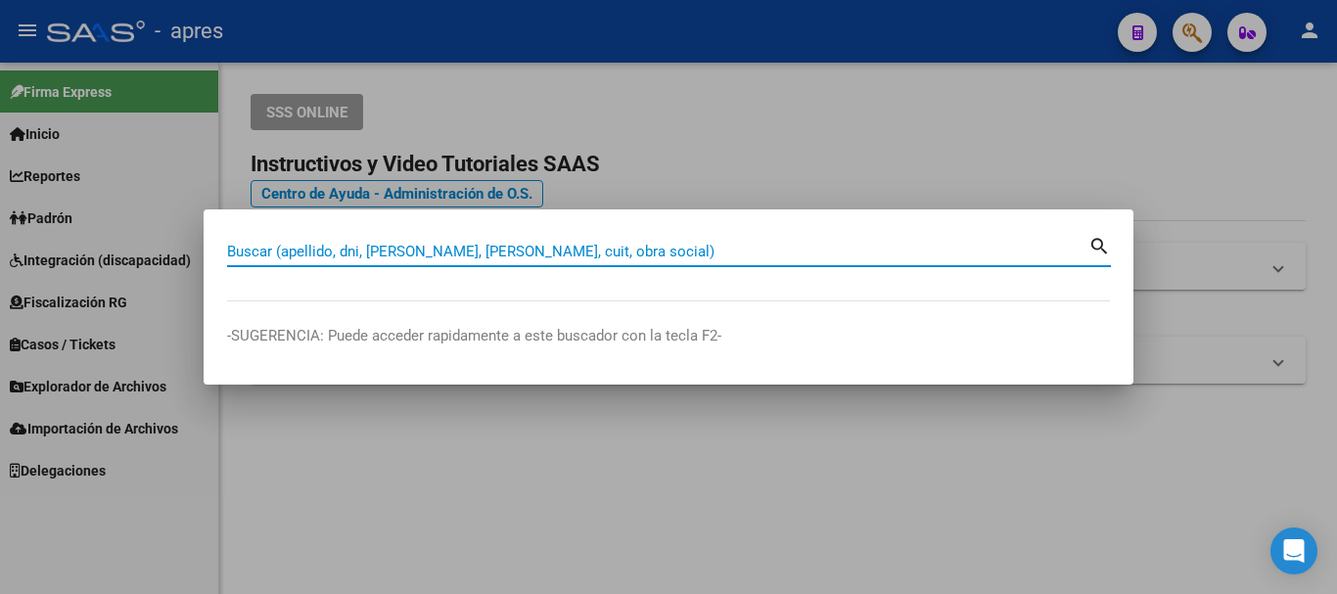
paste input "27399797832"
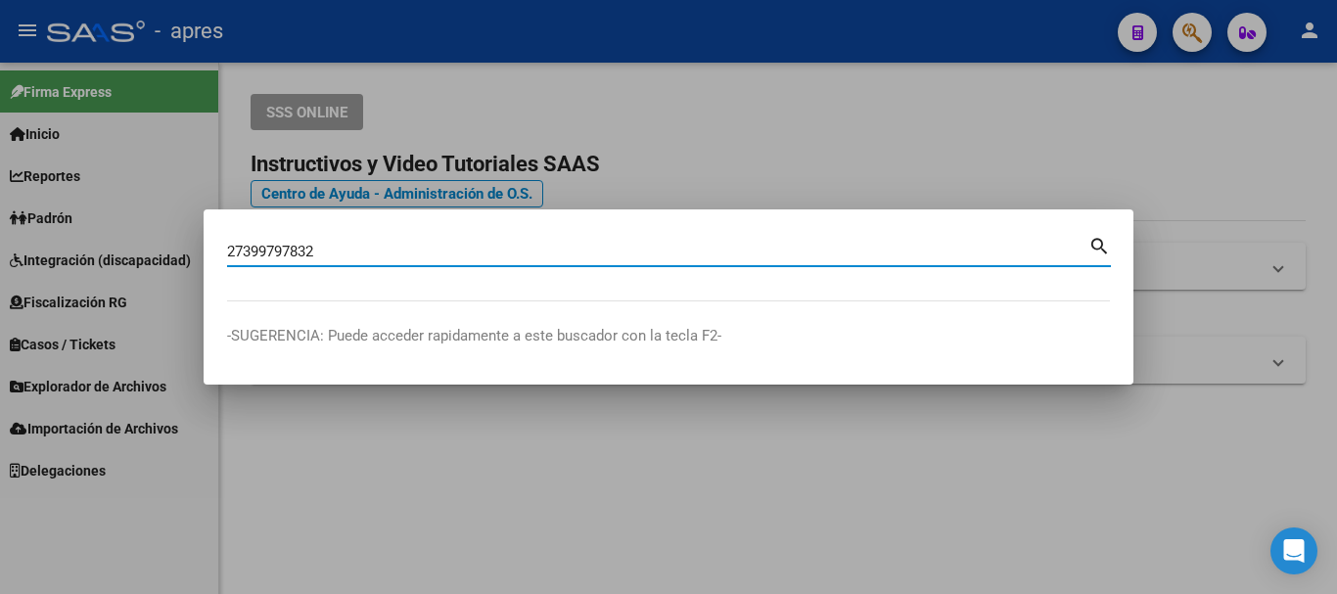
type input "27399797832"
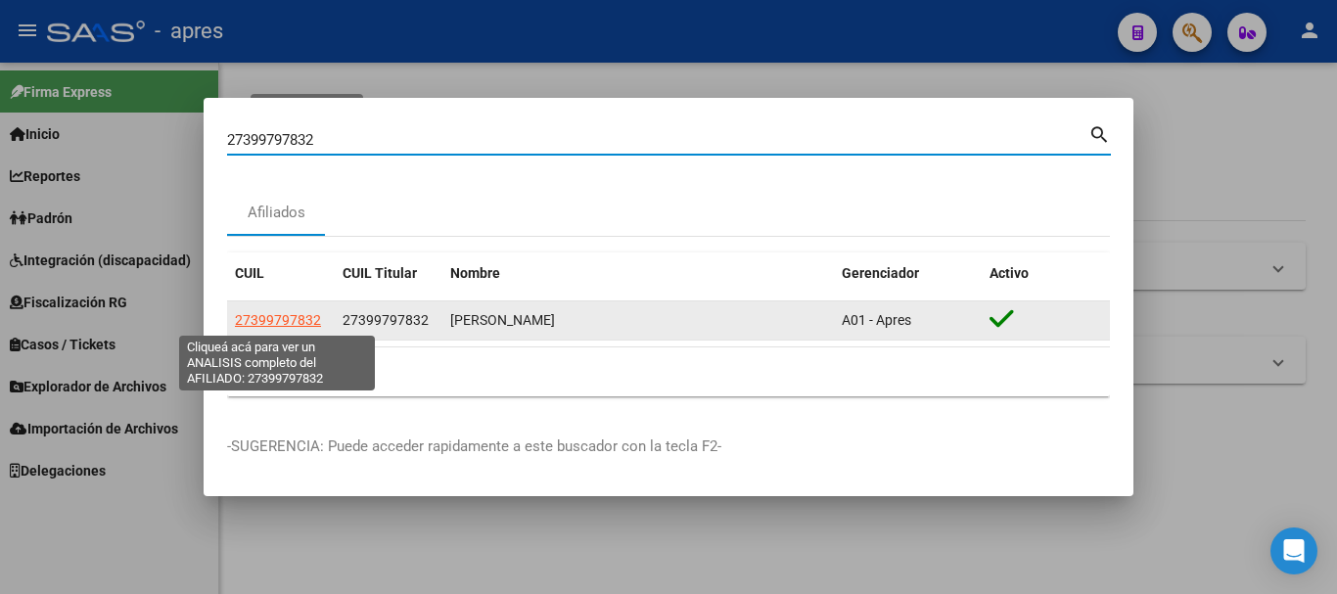
click at [293, 323] on span "27399797832" at bounding box center [278, 320] width 86 height 16
type textarea "27399797832"
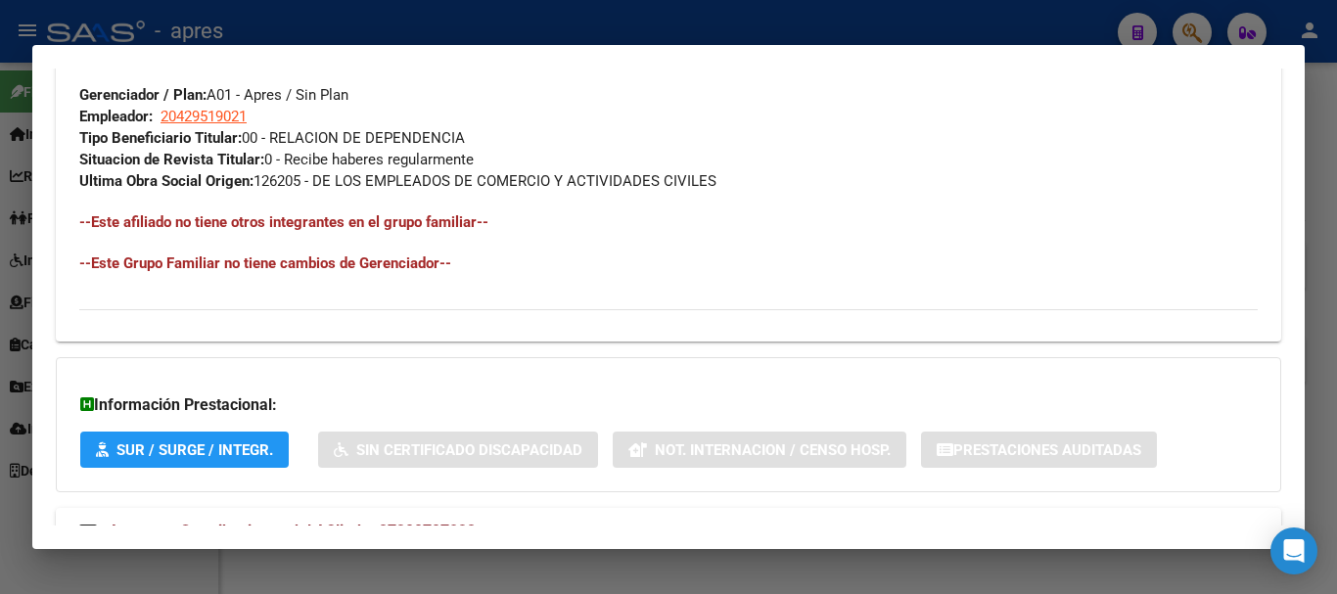
scroll to position [1050, 0]
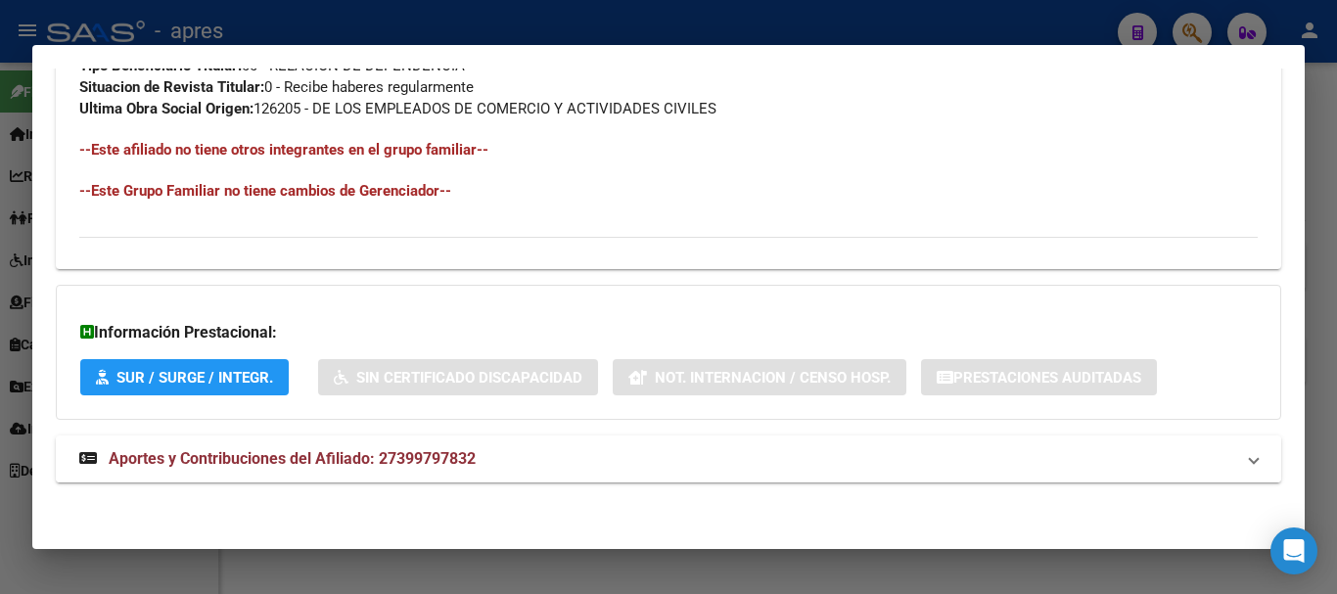
click at [491, 449] on mat-panel-title "Aportes y Contribuciones del Afiliado: 27399797832" at bounding box center [656, 458] width 1155 height 23
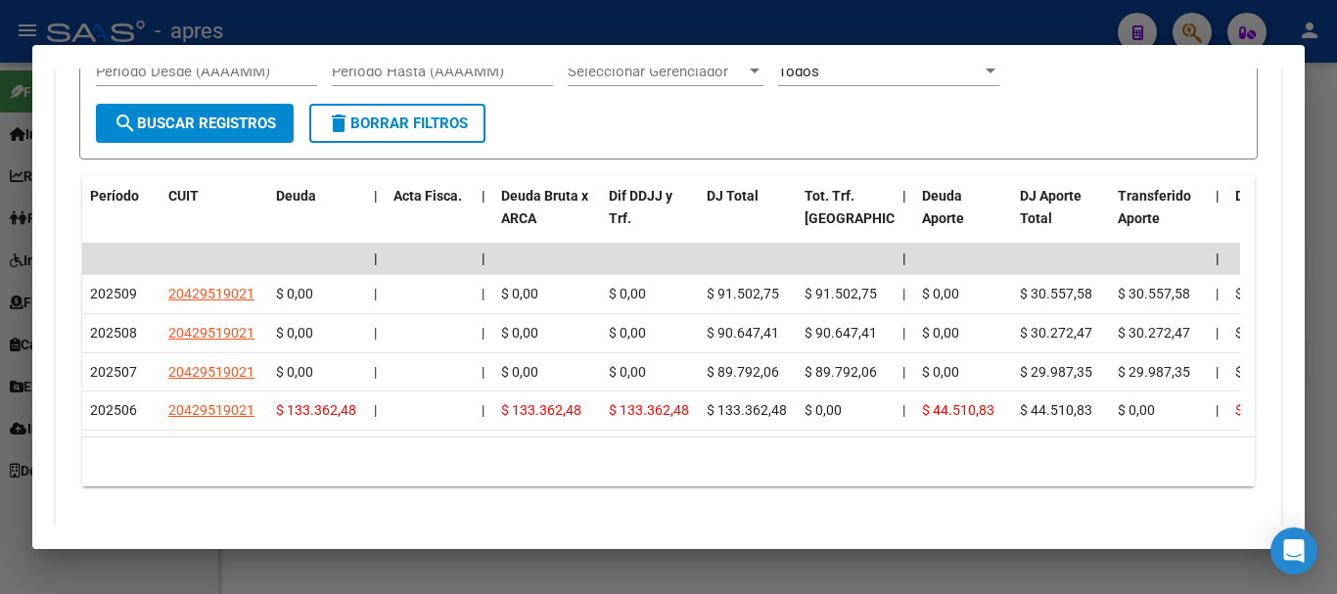
scroll to position [1735, 0]
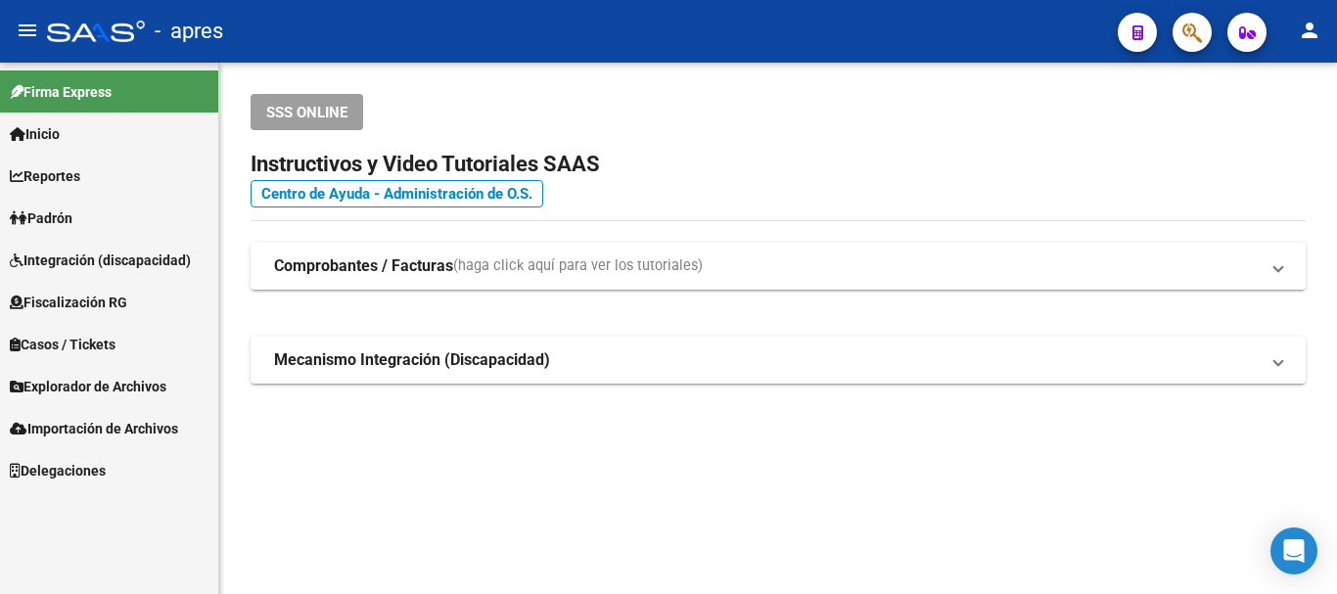
click at [1178, 33] on button "button" at bounding box center [1191, 32] width 39 height 39
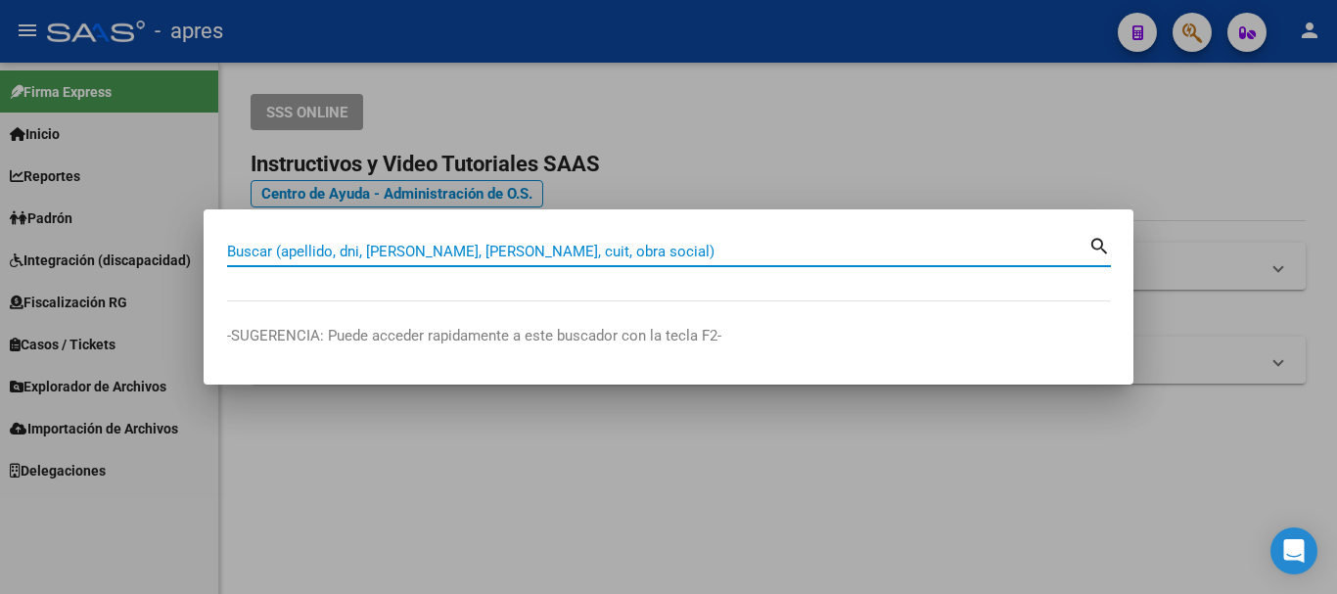
paste input "23446098659"
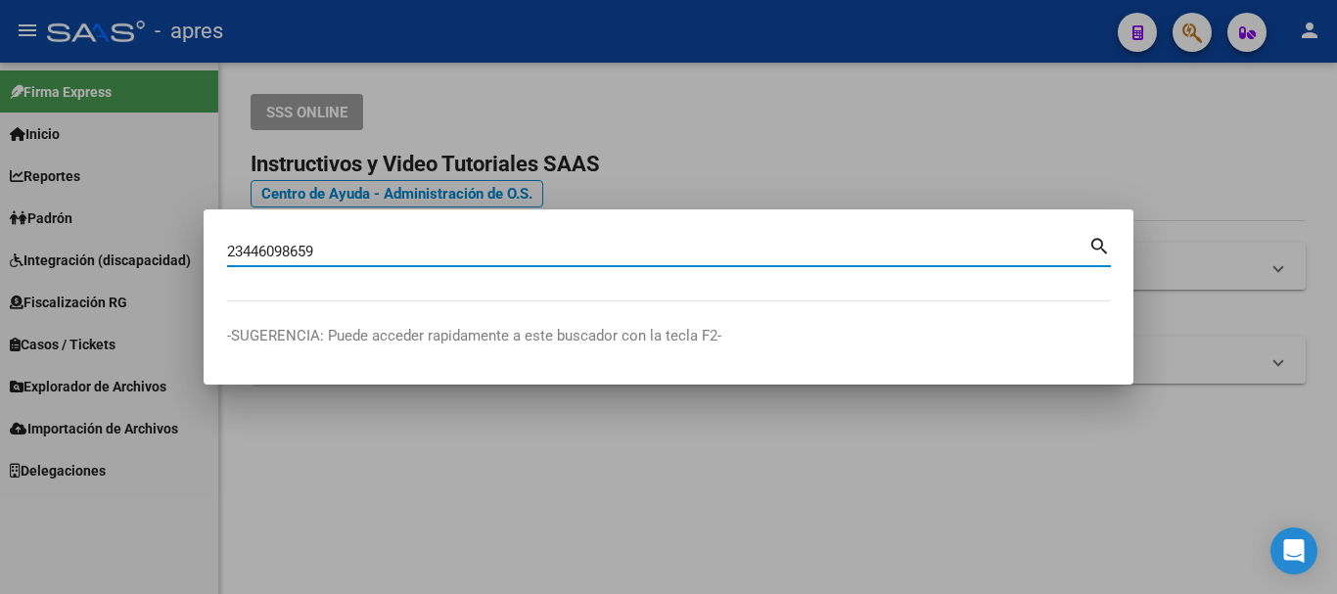
type input "23446098659"
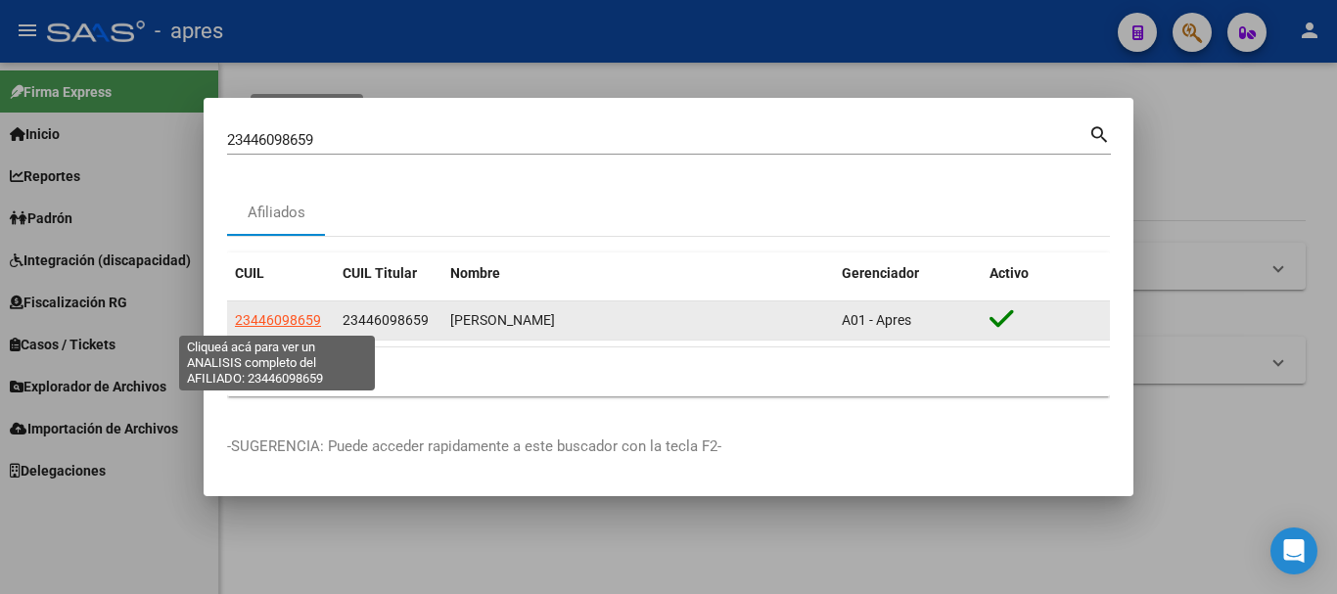
click at [310, 323] on span "23446098659" at bounding box center [278, 320] width 86 height 16
type textarea "23446098659"
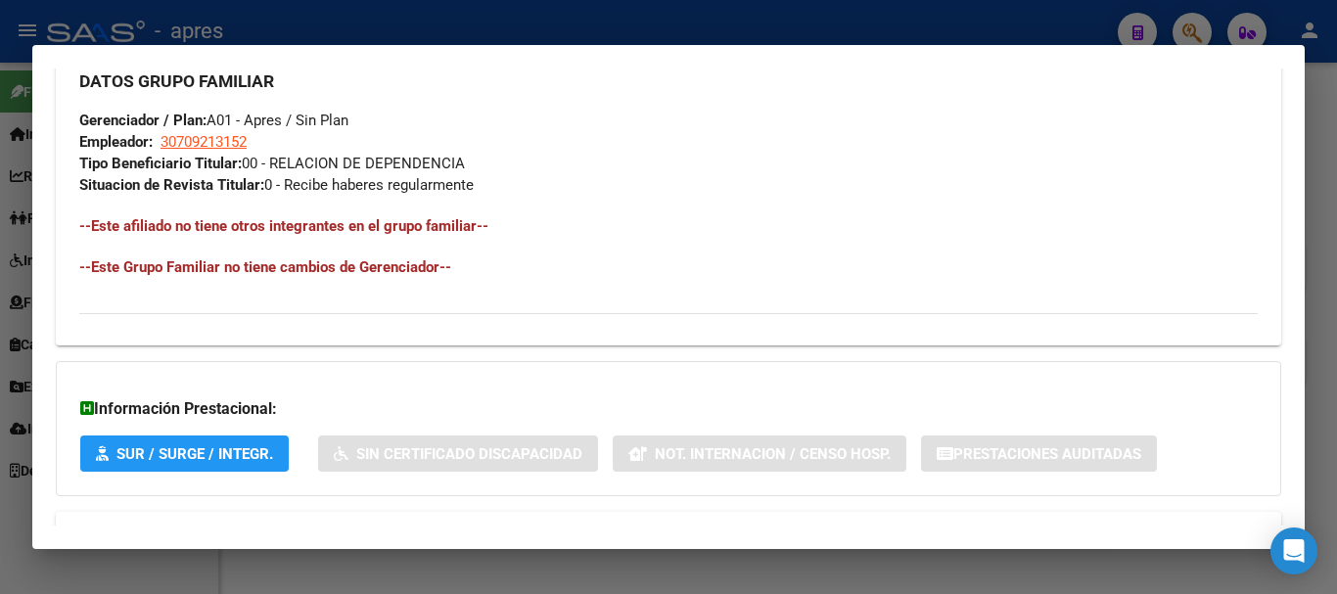
scroll to position [1028, 0]
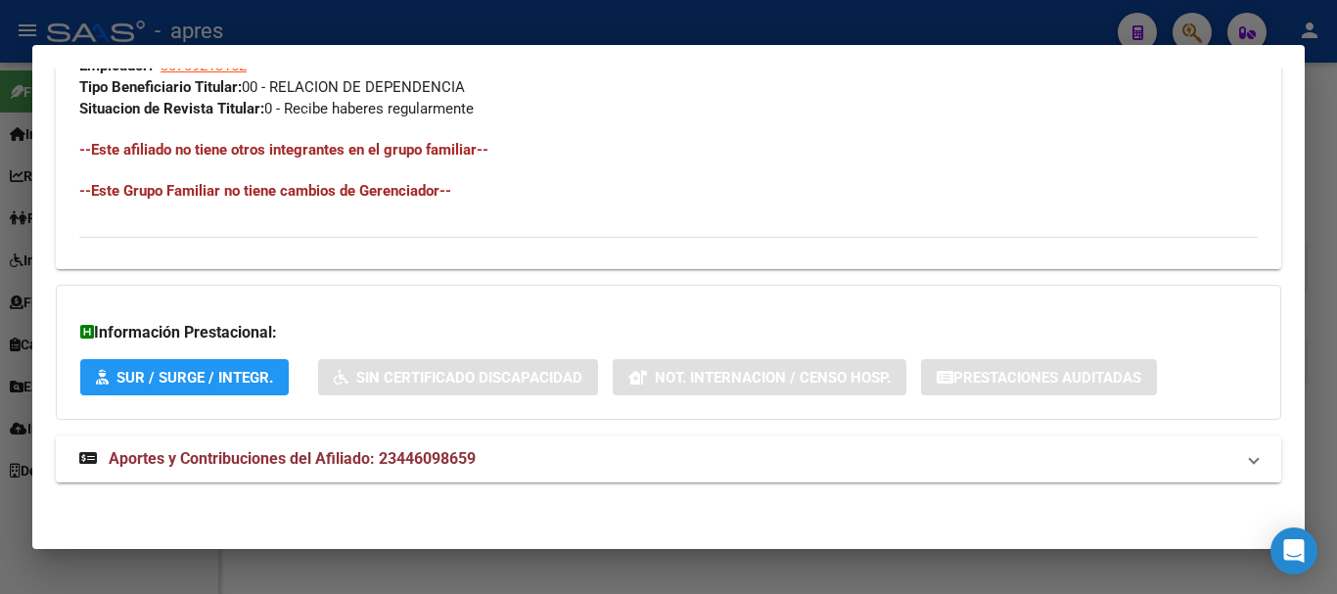
click at [352, 454] on span "Aportes y Contribuciones del Afiliado: 23446098659" at bounding box center [292, 458] width 367 height 19
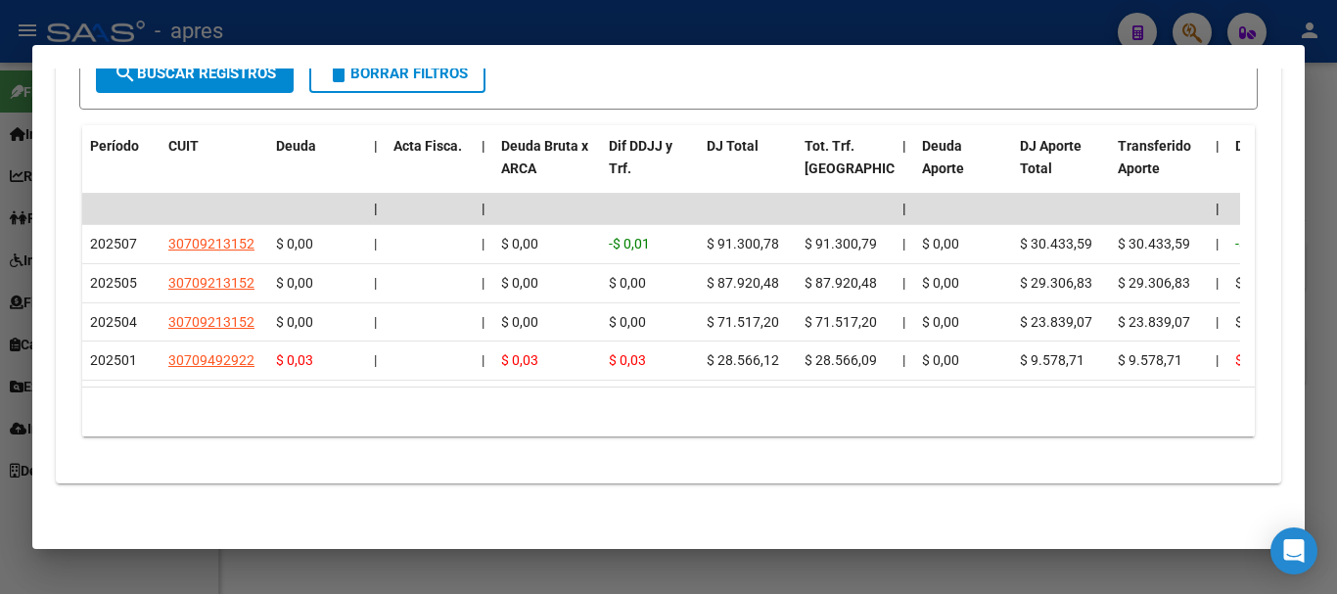
scroll to position [1758, 0]
